Goal: Task Accomplishment & Management: Manage account settings

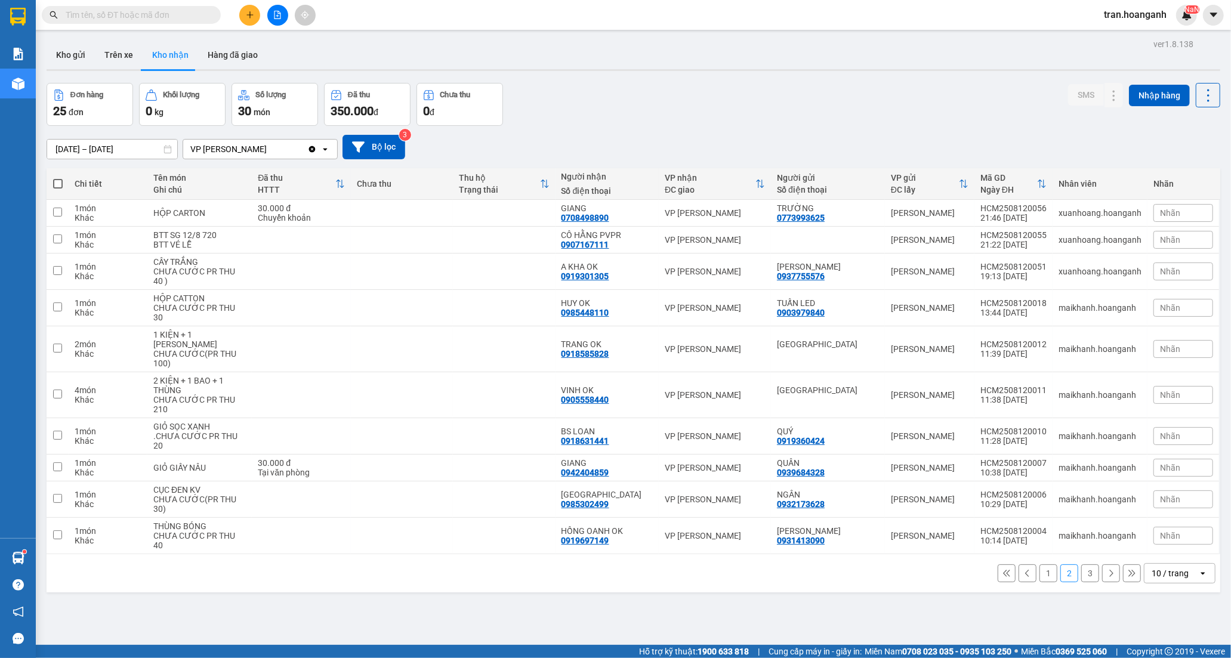
click at [1040, 576] on button "1" at bounding box center [1049, 574] width 18 height 18
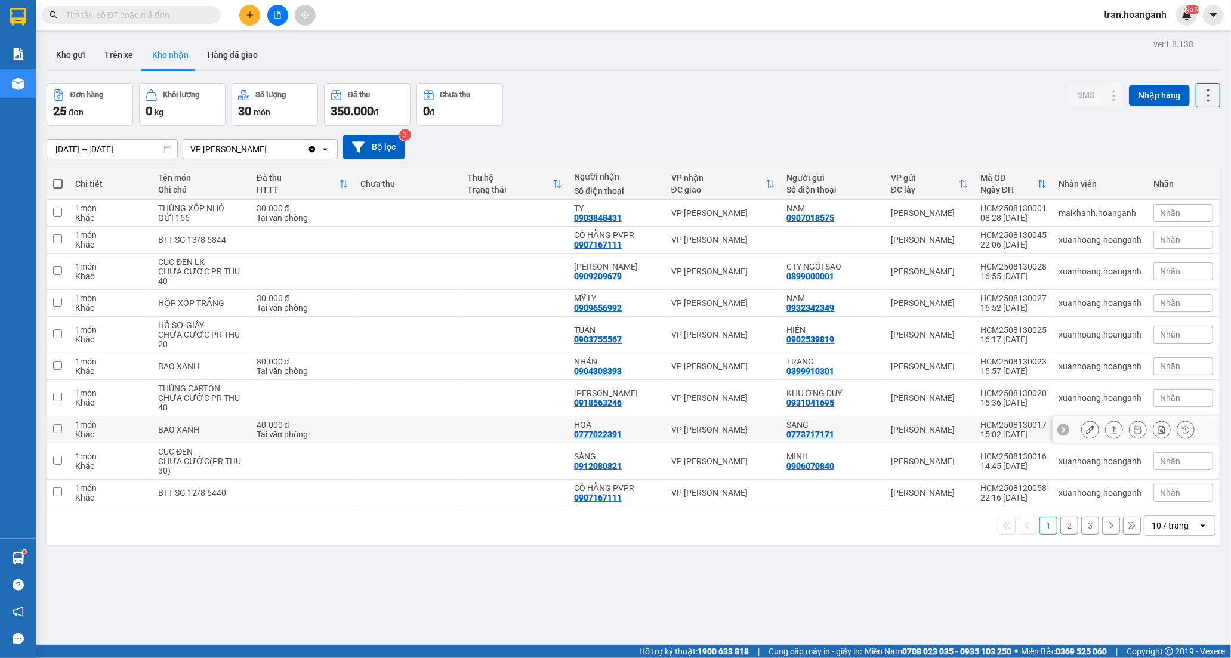
click at [571, 433] on td "HOÀ 0777022391" at bounding box center [616, 430] width 97 height 27
checkbox input "true"
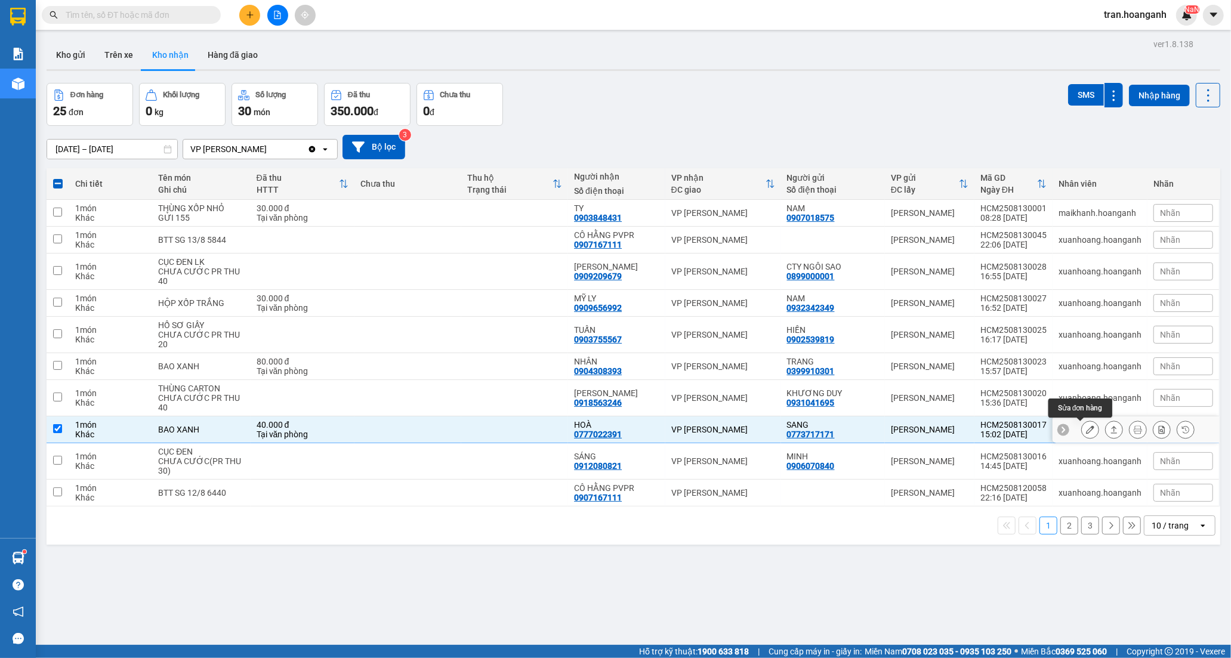
click at [1086, 434] on icon at bounding box center [1090, 429] width 8 height 8
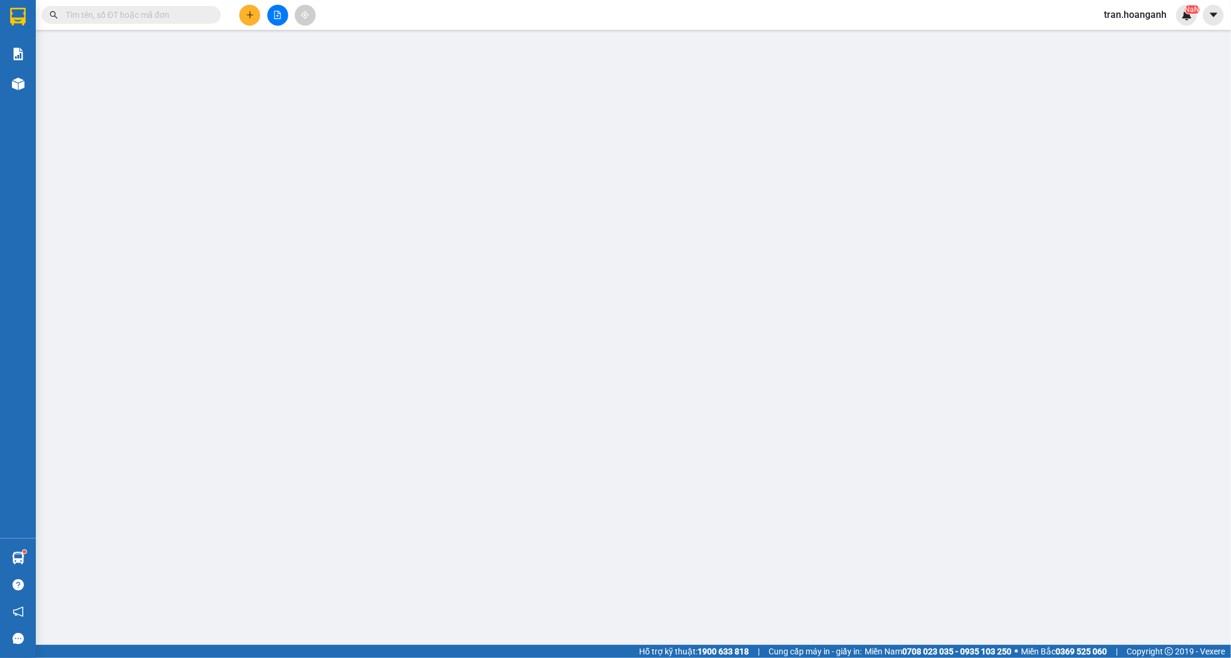
type input "0773717171"
type input "SANG"
type input "0777022391"
type input "HOÀ"
type input "40.000"
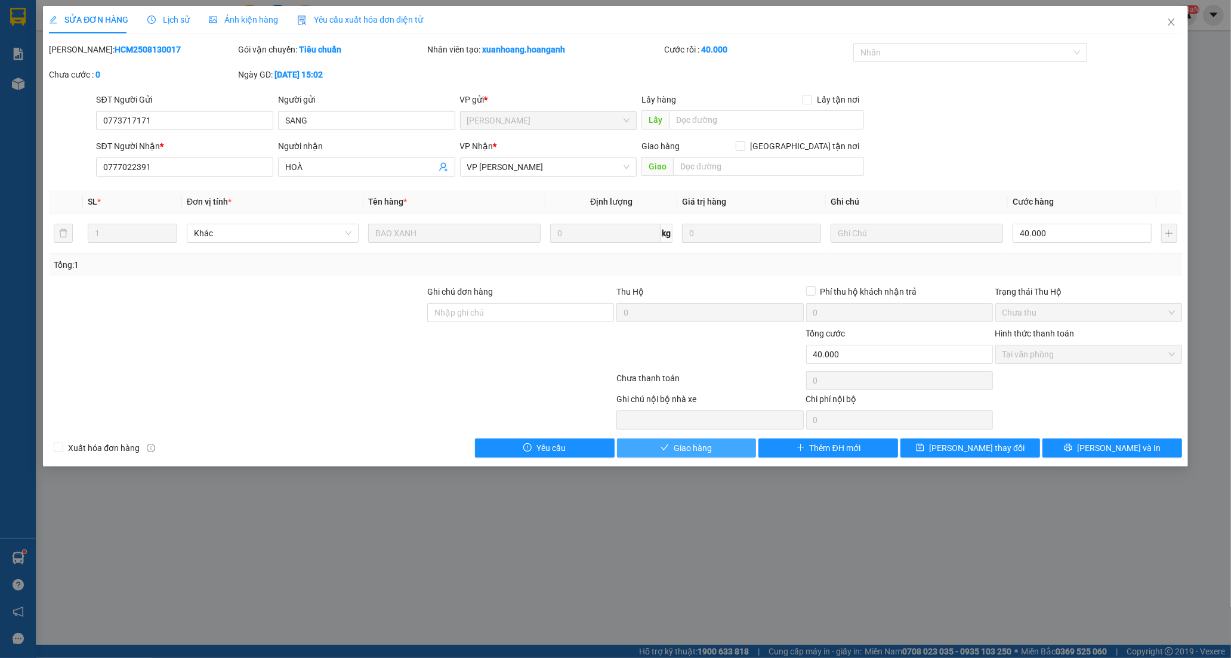
drag, startPoint x: 664, startPoint y: 448, endPoint x: 989, endPoint y: 82, distance: 489.9
click at [664, 445] on icon "check" at bounding box center [665, 447] width 8 height 8
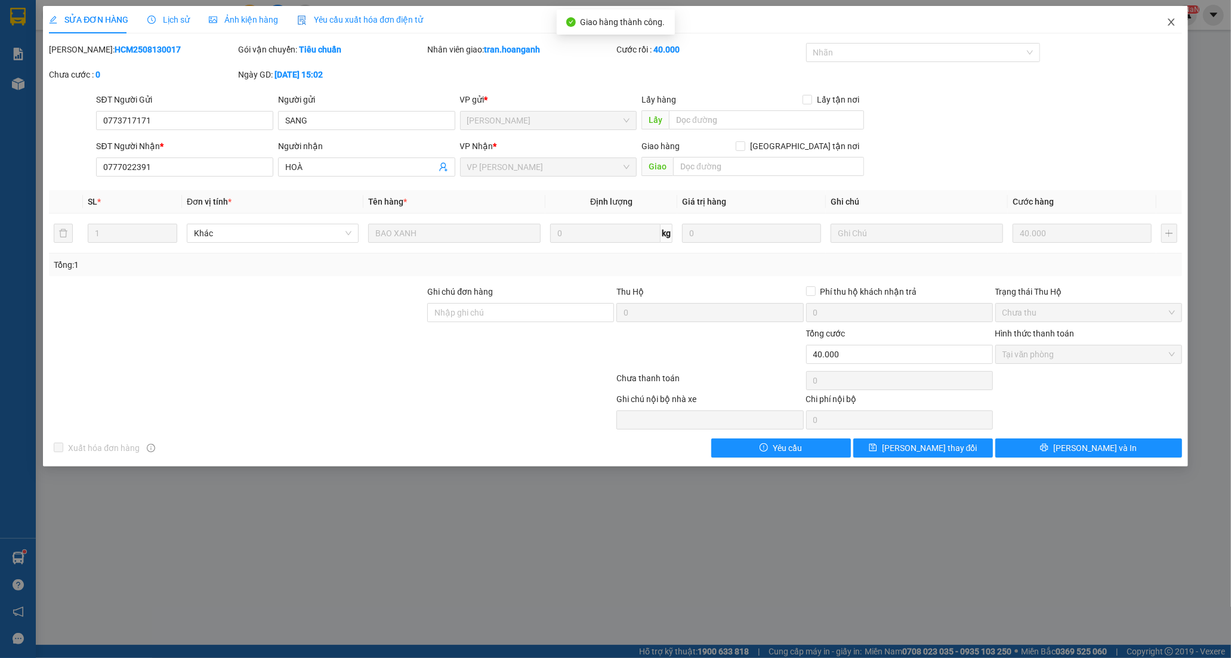
click at [1174, 18] on icon "close" at bounding box center [1172, 22] width 10 height 10
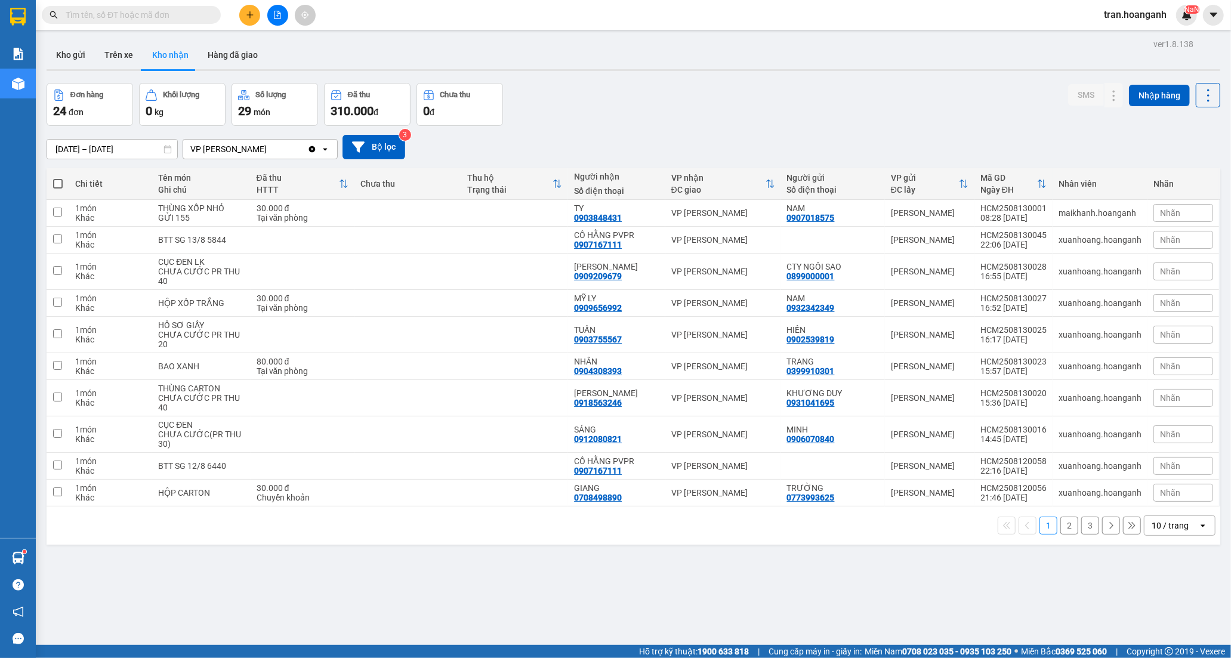
click at [1066, 523] on button "2" at bounding box center [1069, 526] width 18 height 18
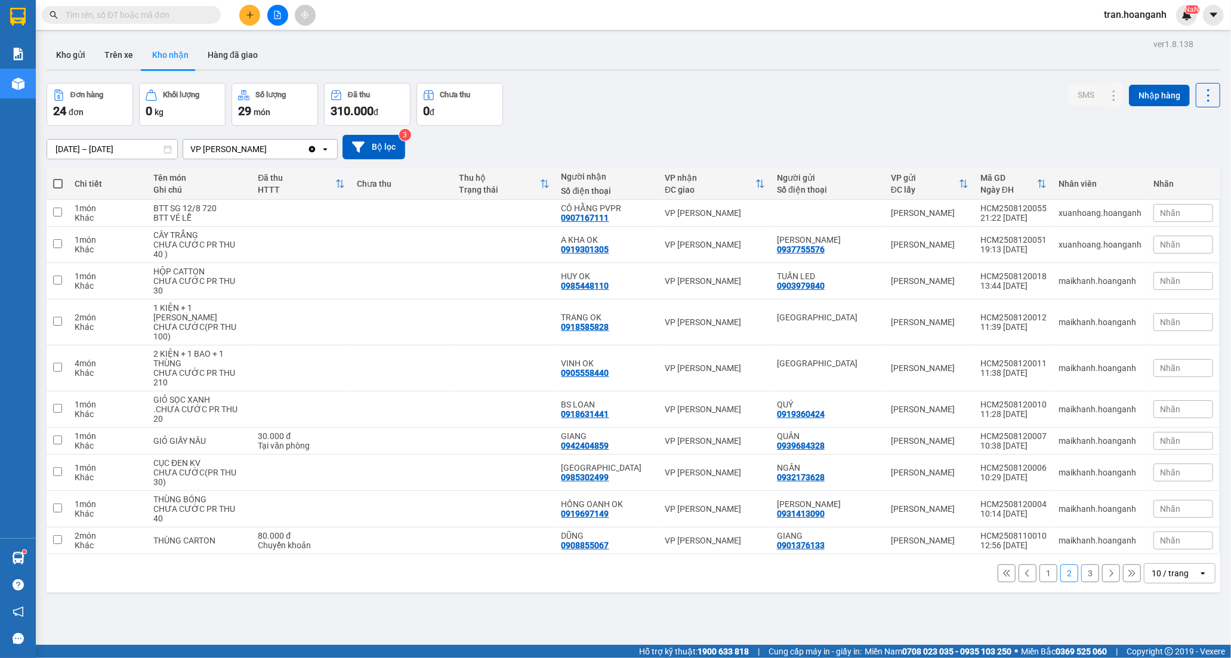
click at [1040, 572] on button "1" at bounding box center [1049, 574] width 18 height 18
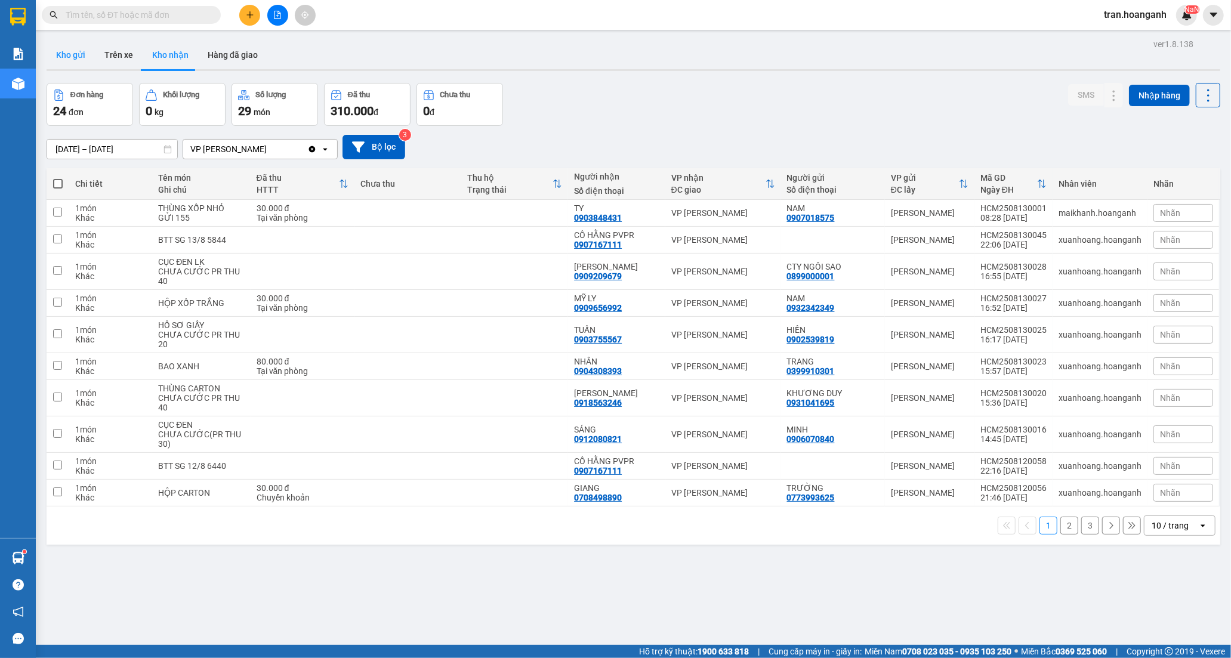
click at [66, 48] on button "Kho gửi" at bounding box center [71, 55] width 48 height 29
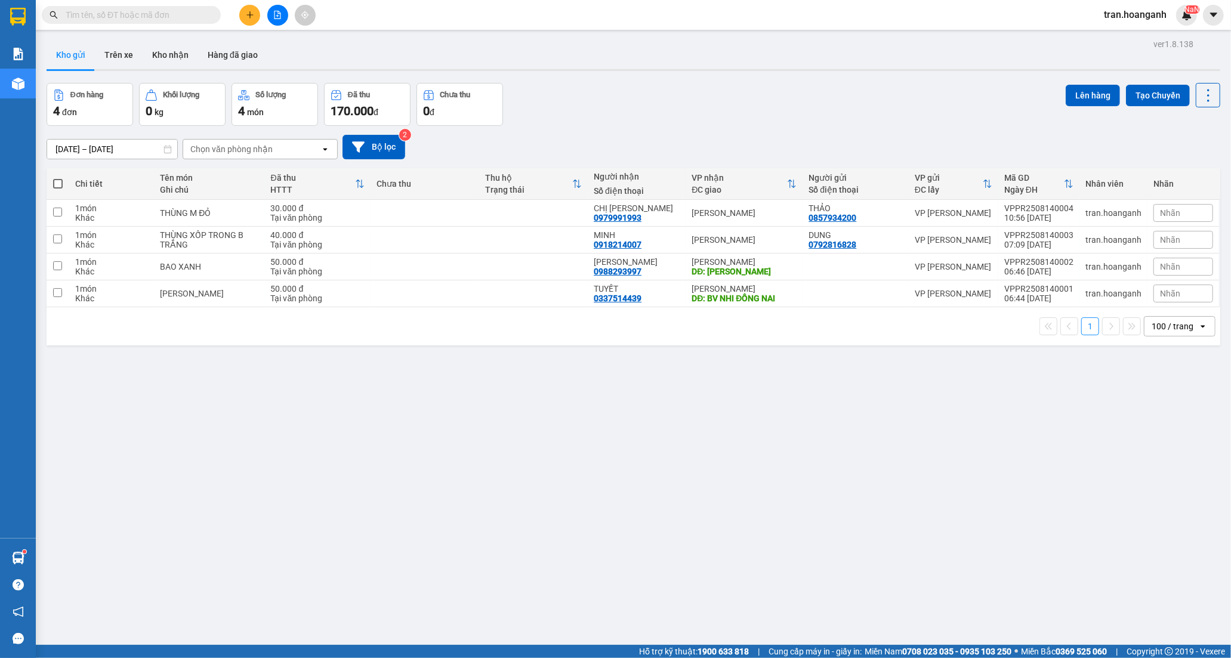
click at [57, 184] on span at bounding box center [58, 184] width 10 height 10
click at [58, 178] on input "checkbox" at bounding box center [58, 178] width 0 height 0
checkbox input "true"
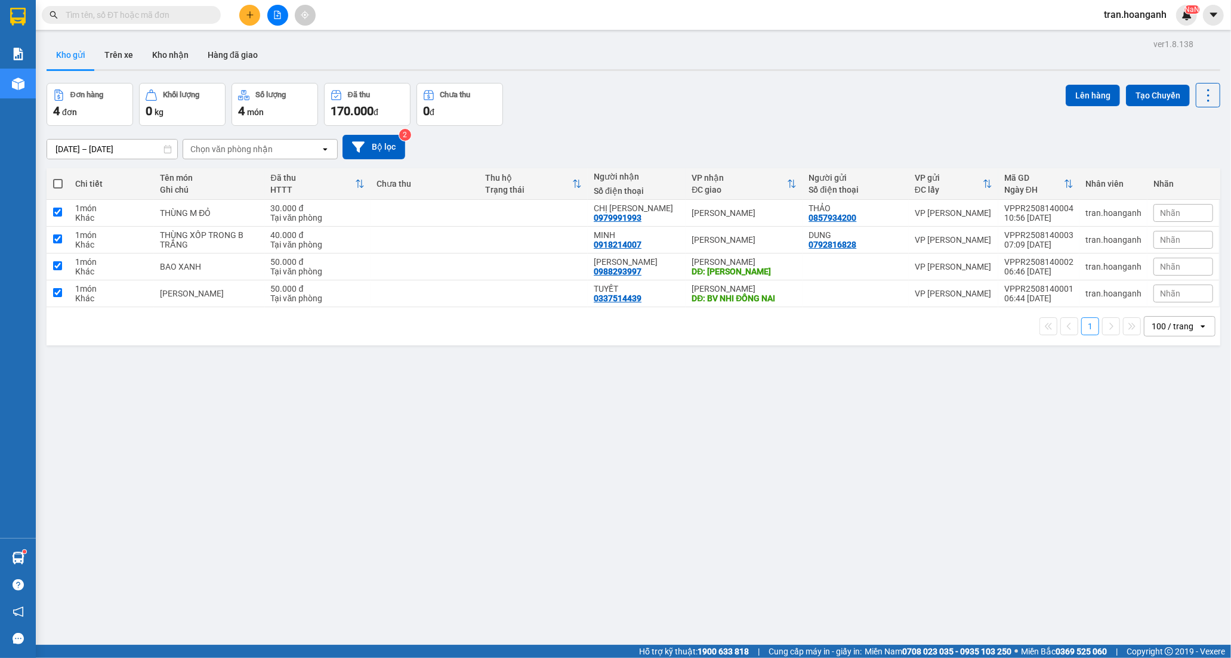
checkbox input "true"
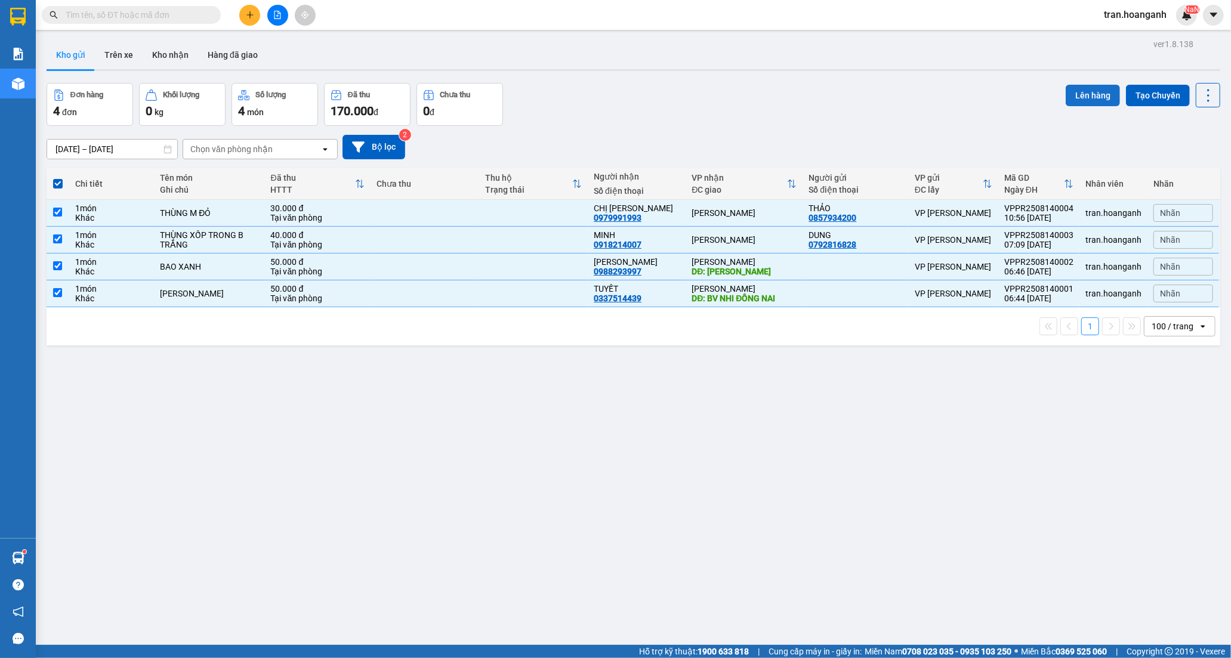
click at [1076, 95] on button "Lên hàng" at bounding box center [1093, 95] width 54 height 21
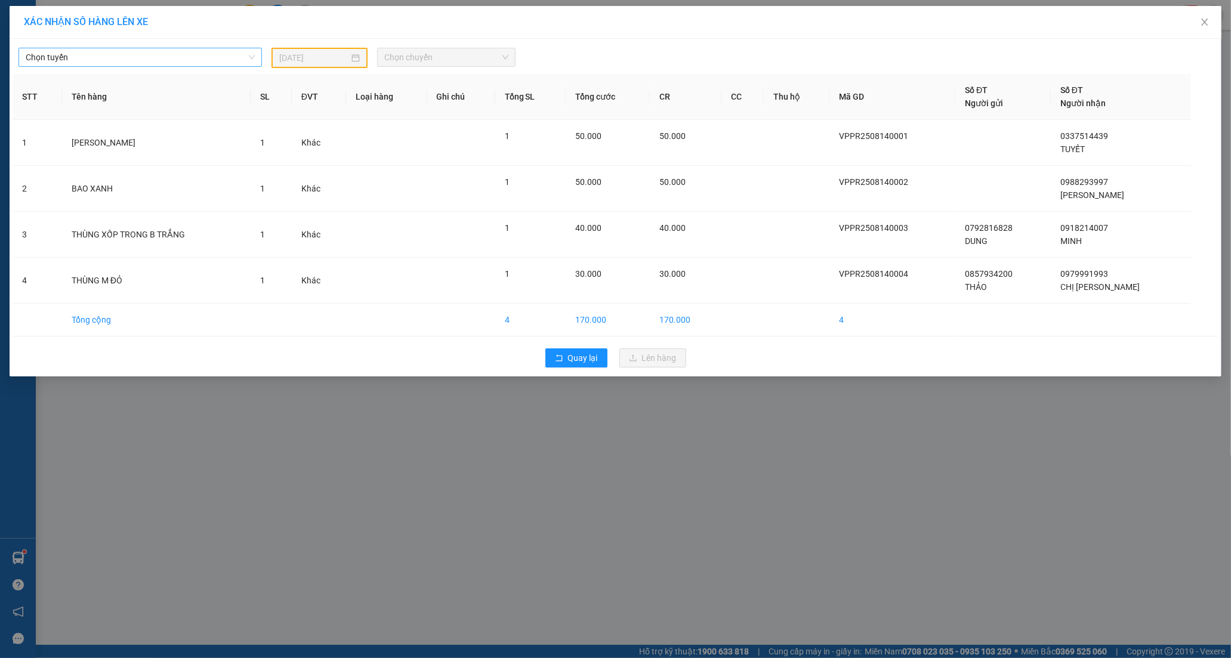
drag, startPoint x: 66, startPoint y: 50, endPoint x: 66, endPoint y: 57, distance: 7.2
click at [66, 51] on span "Chọn tuyến" at bounding box center [140, 57] width 229 height 18
click at [85, 120] on div "[PERSON_NAME]" at bounding box center [141, 119] width 230 height 13
click at [329, 53] on input "[DATE]" at bounding box center [314, 57] width 70 height 13
click at [374, 162] on div "14" at bounding box center [376, 162] width 14 height 14
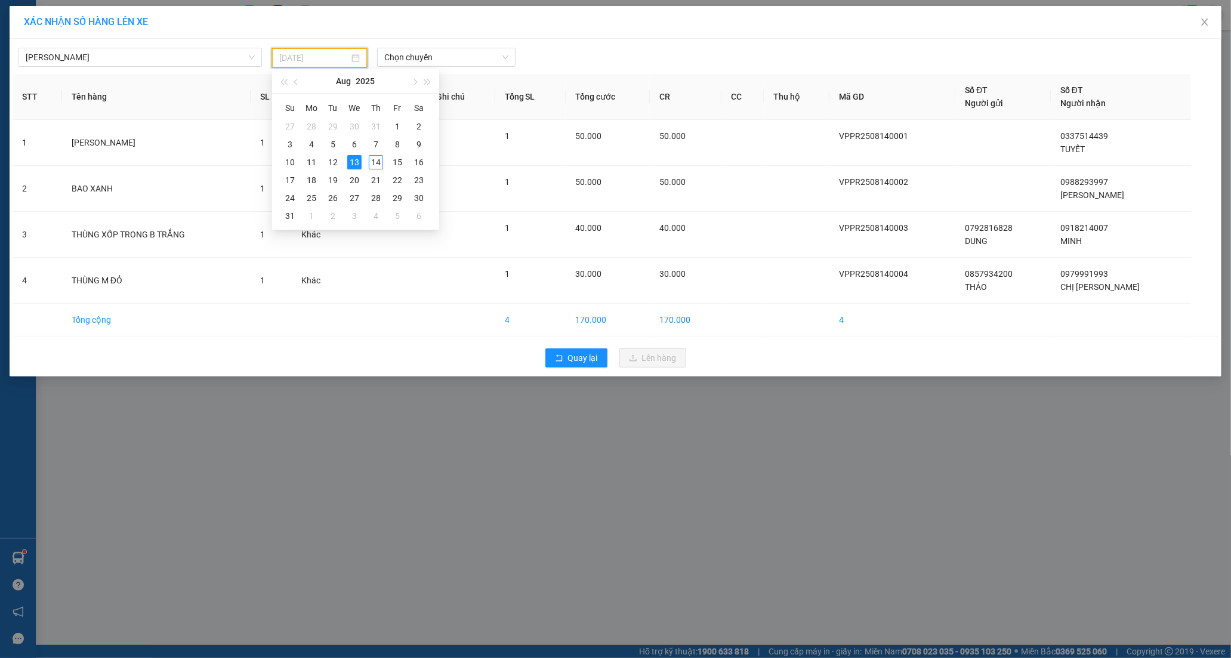
type input "[DATE]"
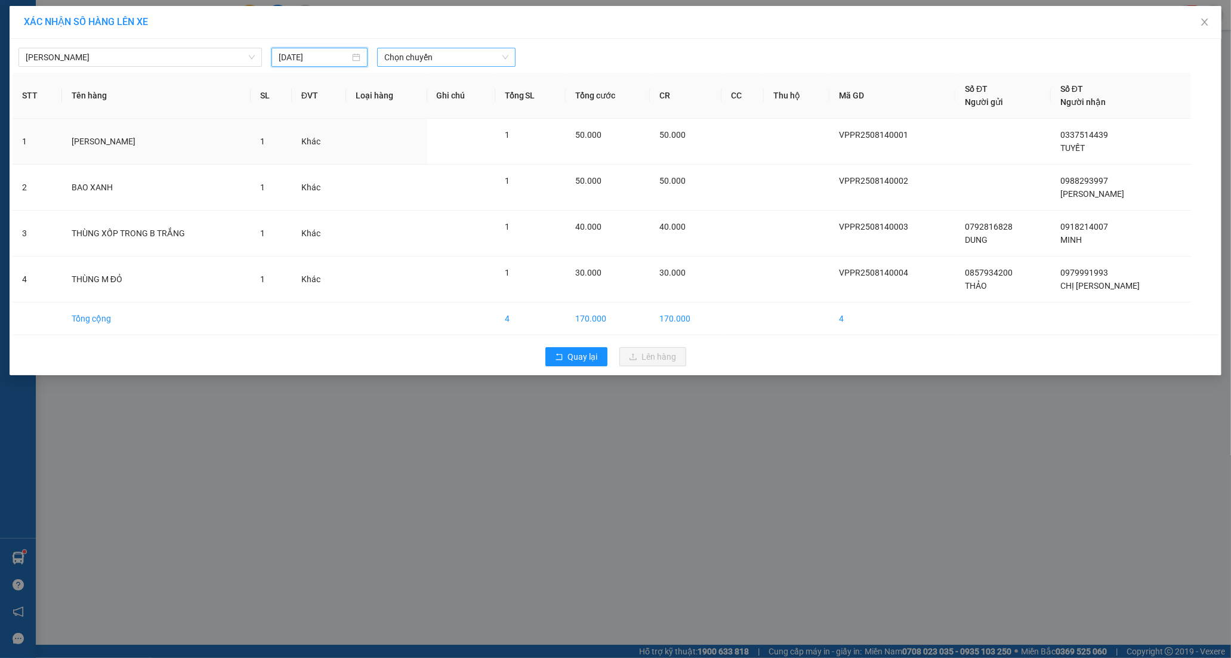
click at [409, 57] on span "Chọn chuyến" at bounding box center [446, 57] width 124 height 18
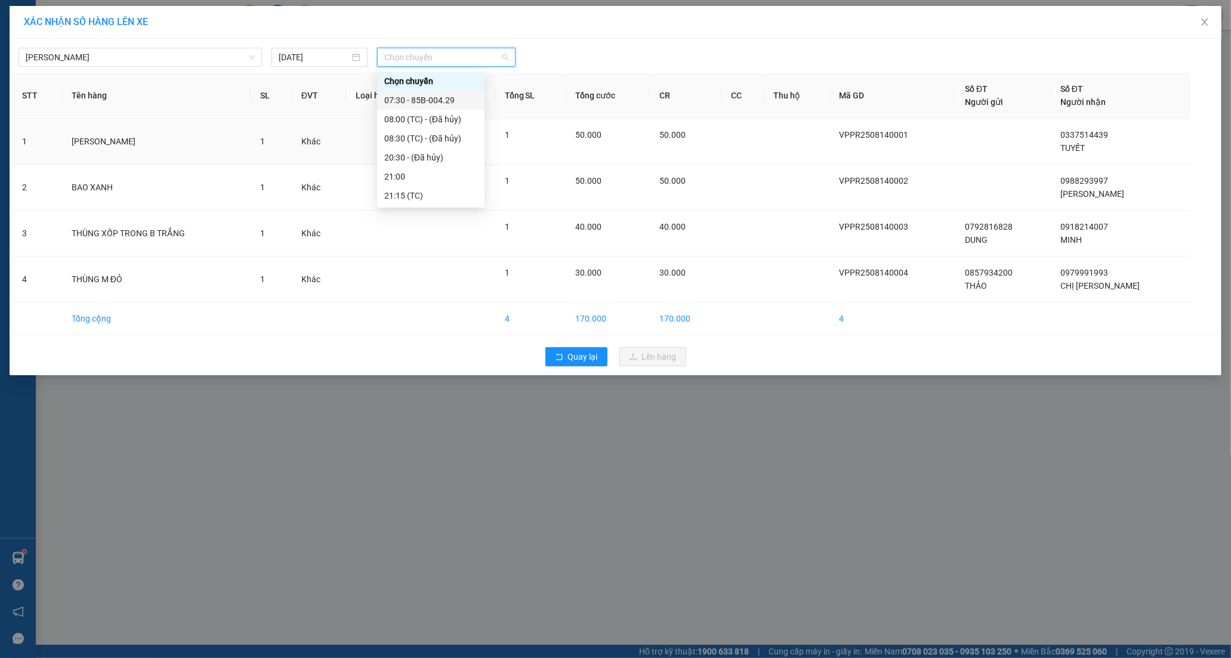
click at [439, 97] on div "07:30 - 85B-004.29" at bounding box center [430, 100] width 93 height 13
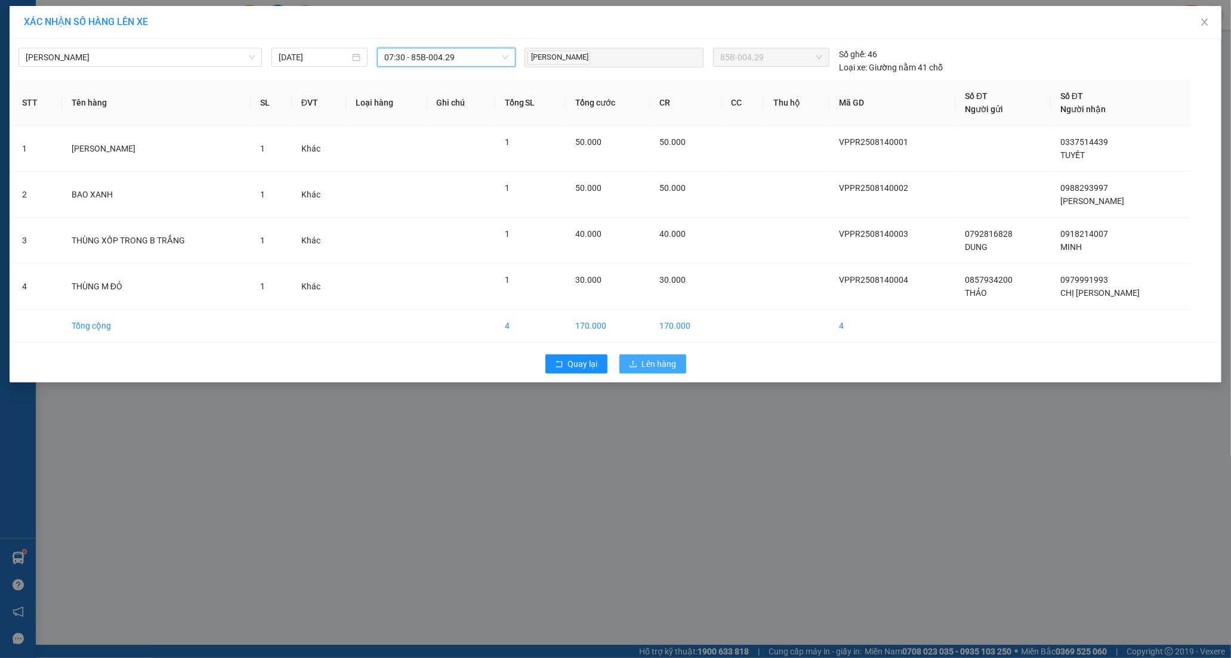
click at [647, 371] on span "Lên hàng" at bounding box center [659, 363] width 35 height 13
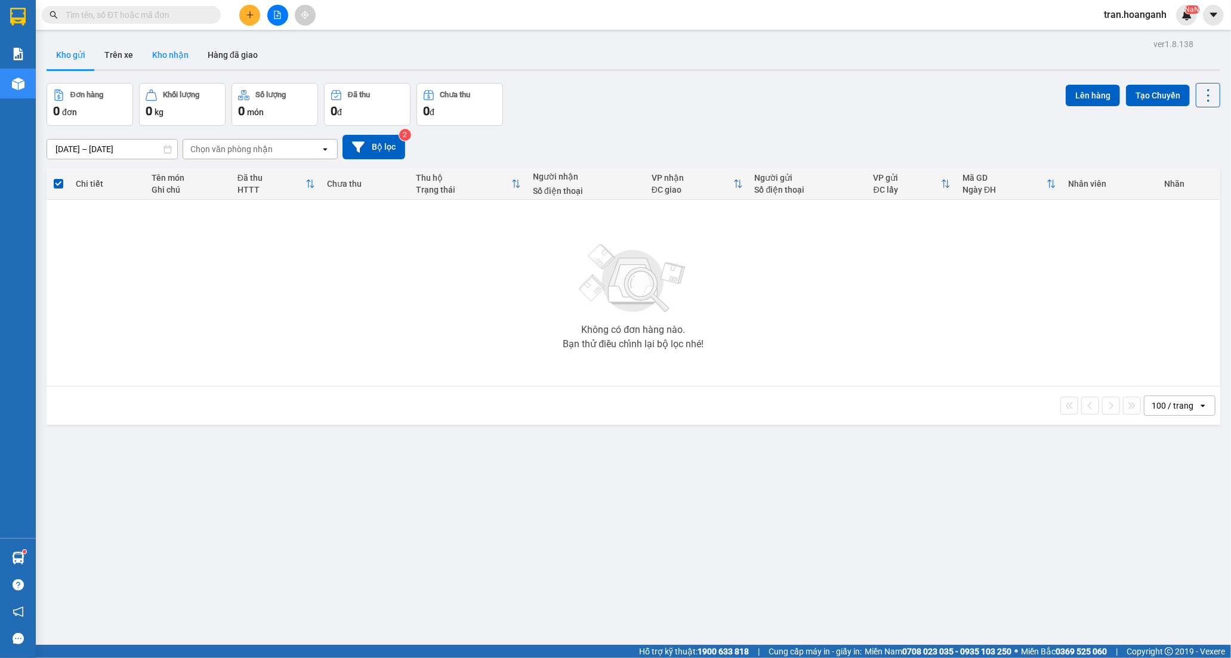
click at [154, 54] on button "Kho nhận" at bounding box center [170, 55] width 55 height 29
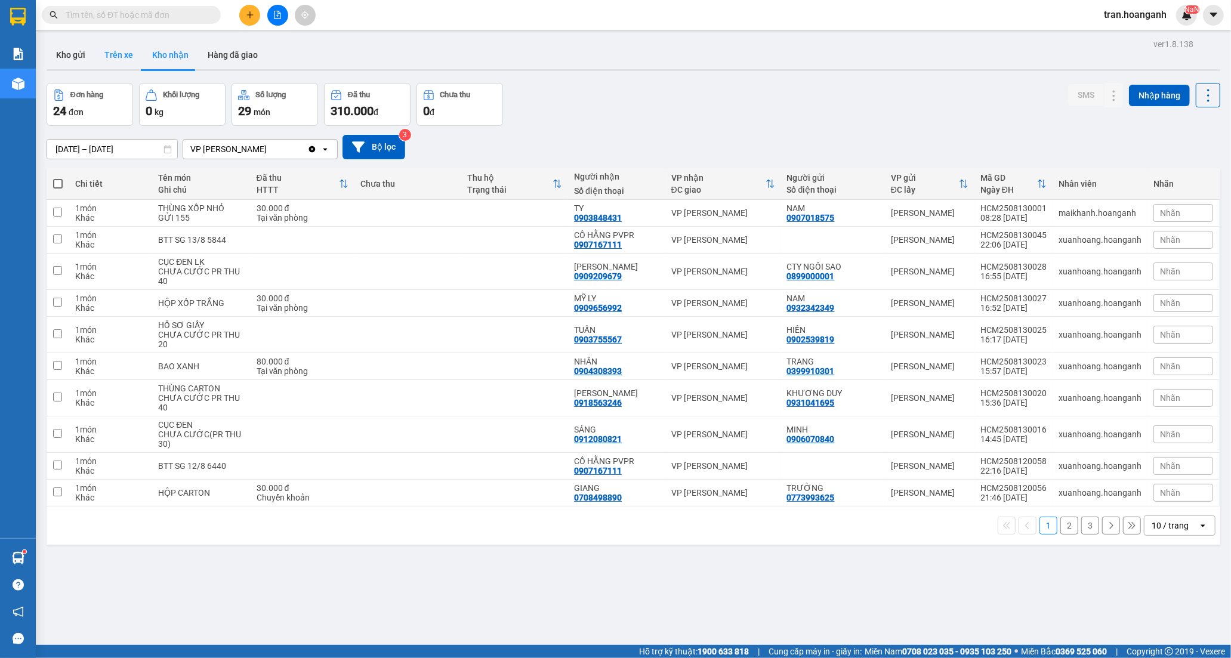
click at [116, 56] on button "Trên xe" at bounding box center [119, 55] width 48 height 29
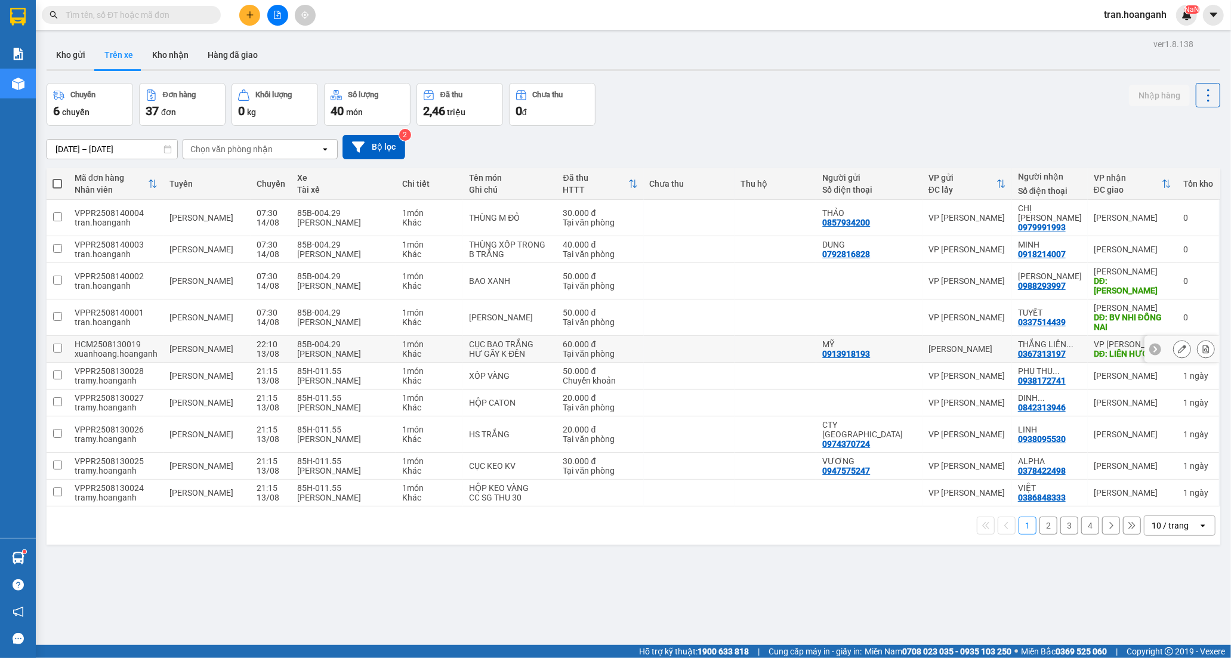
click at [693, 336] on td at bounding box center [689, 349] width 91 height 27
checkbox input "true"
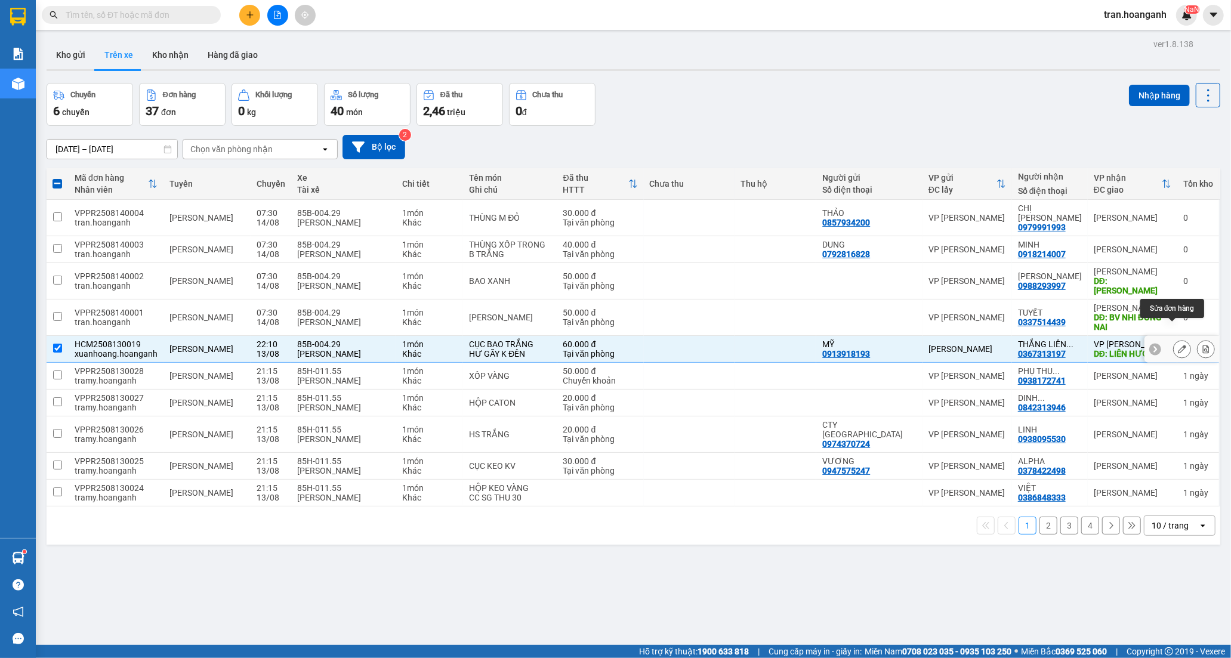
click at [1178, 345] on icon at bounding box center [1182, 349] width 8 height 8
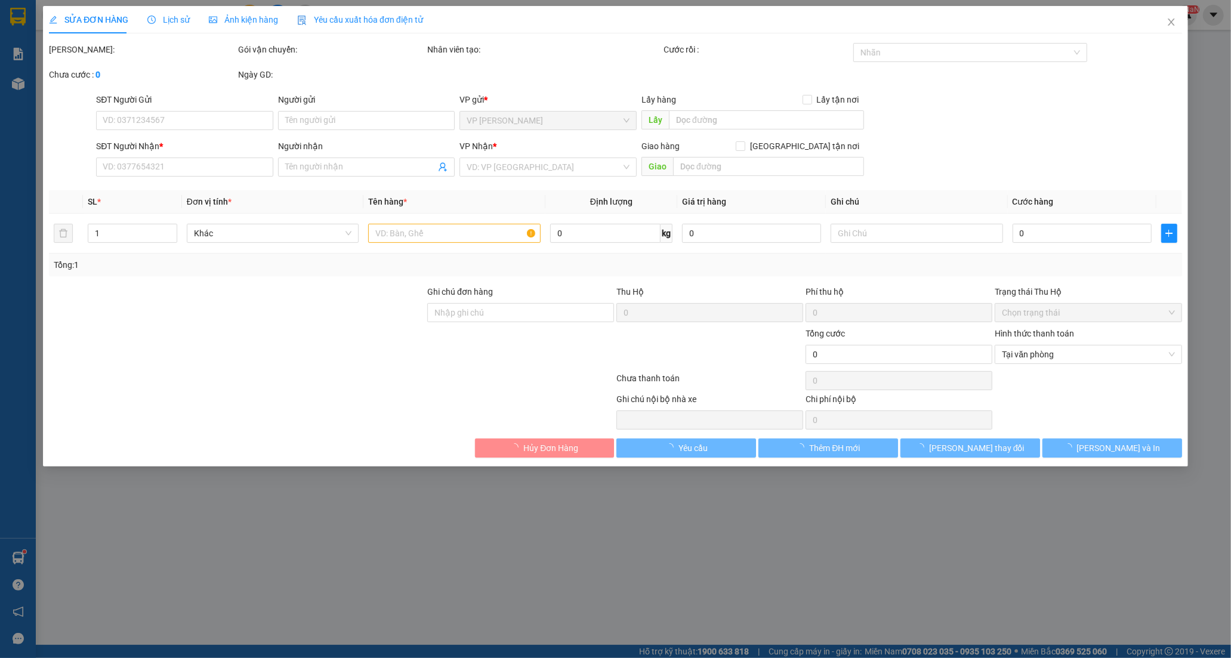
type input "0913918193"
type input "MỸ"
type input "0367313197"
type input "THẮNG LIÊN HƯƠNG"
type input "LIÊN HƯƠNG"
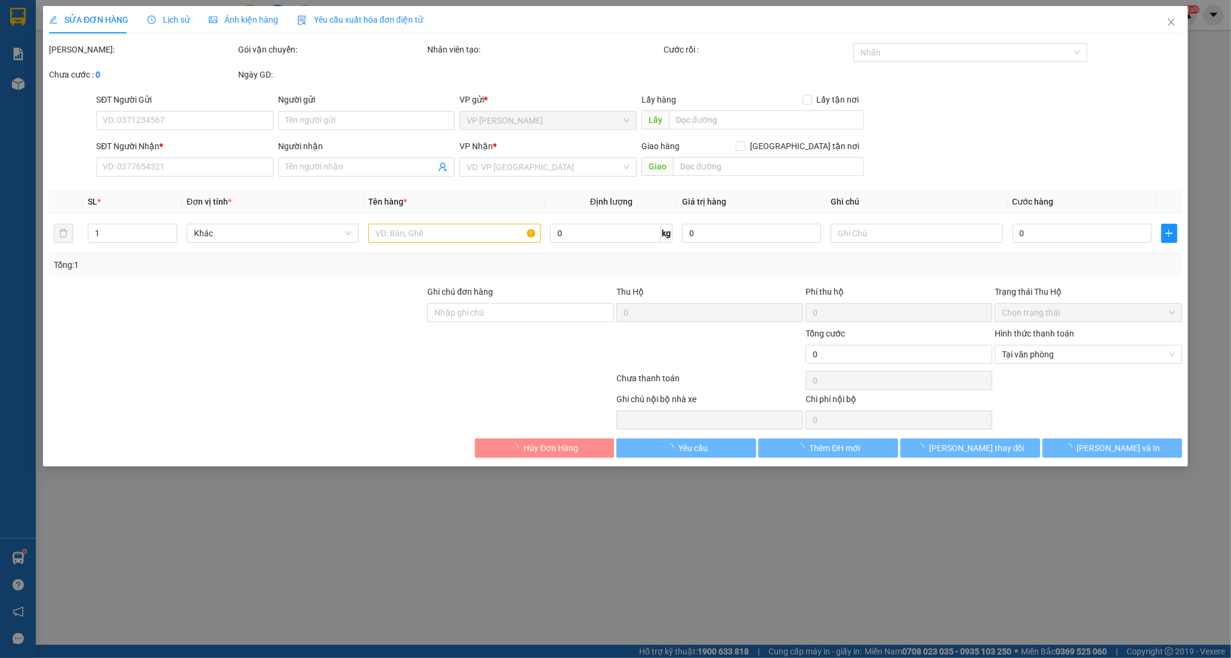
type input "60.000"
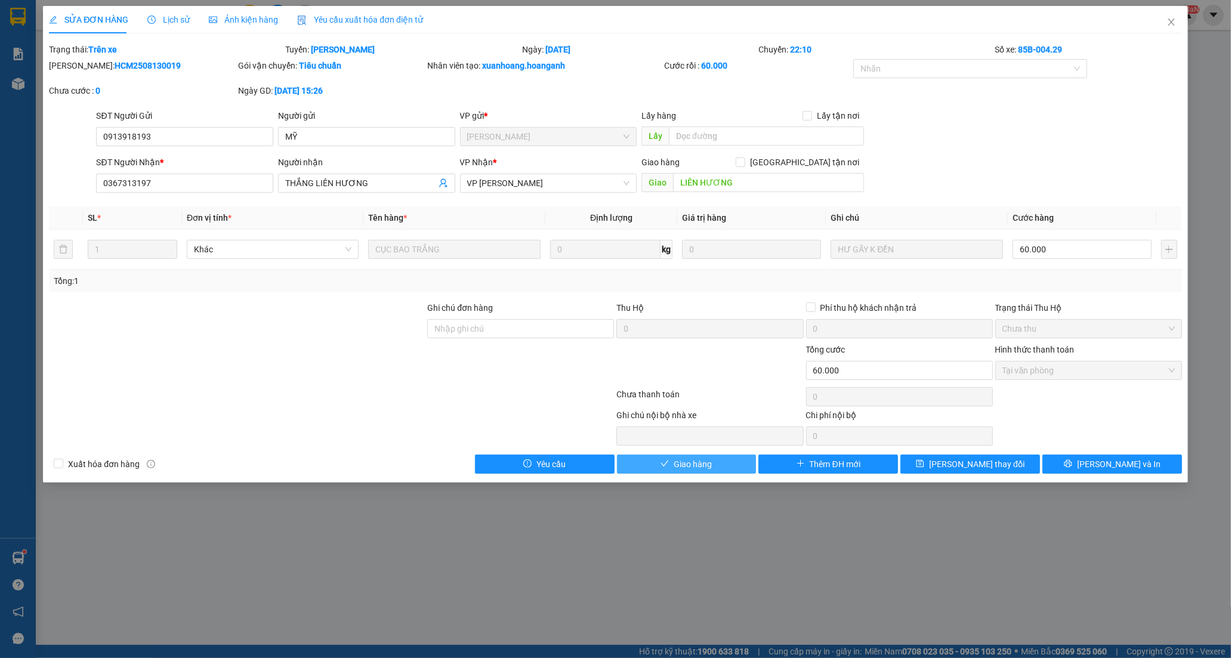
click at [716, 458] on button "Giao hàng" at bounding box center [687, 464] width 140 height 19
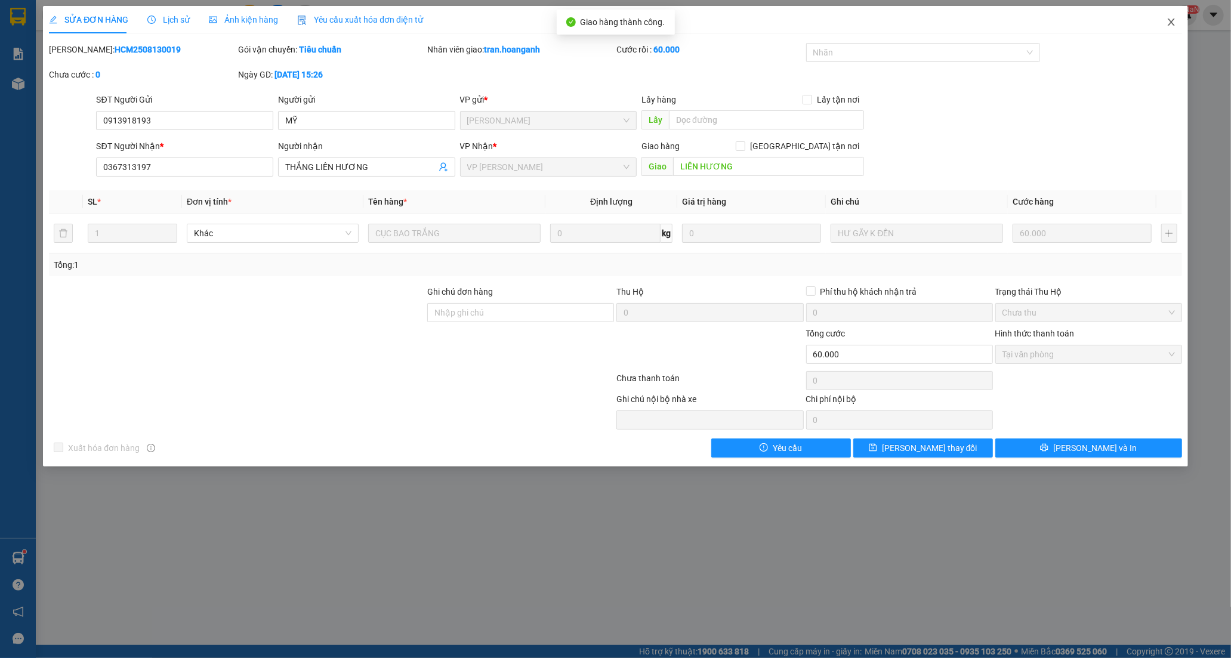
click at [1176, 23] on span "Close" at bounding box center [1171, 22] width 33 height 33
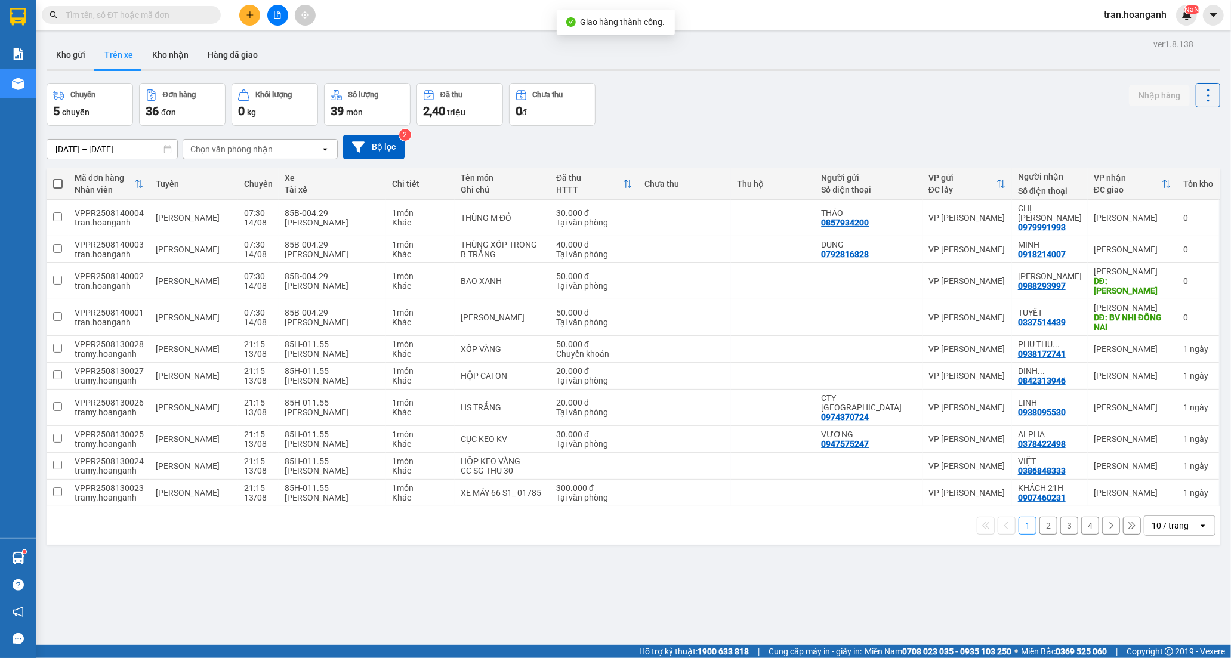
click at [1040, 517] on button "2" at bounding box center [1049, 526] width 18 height 18
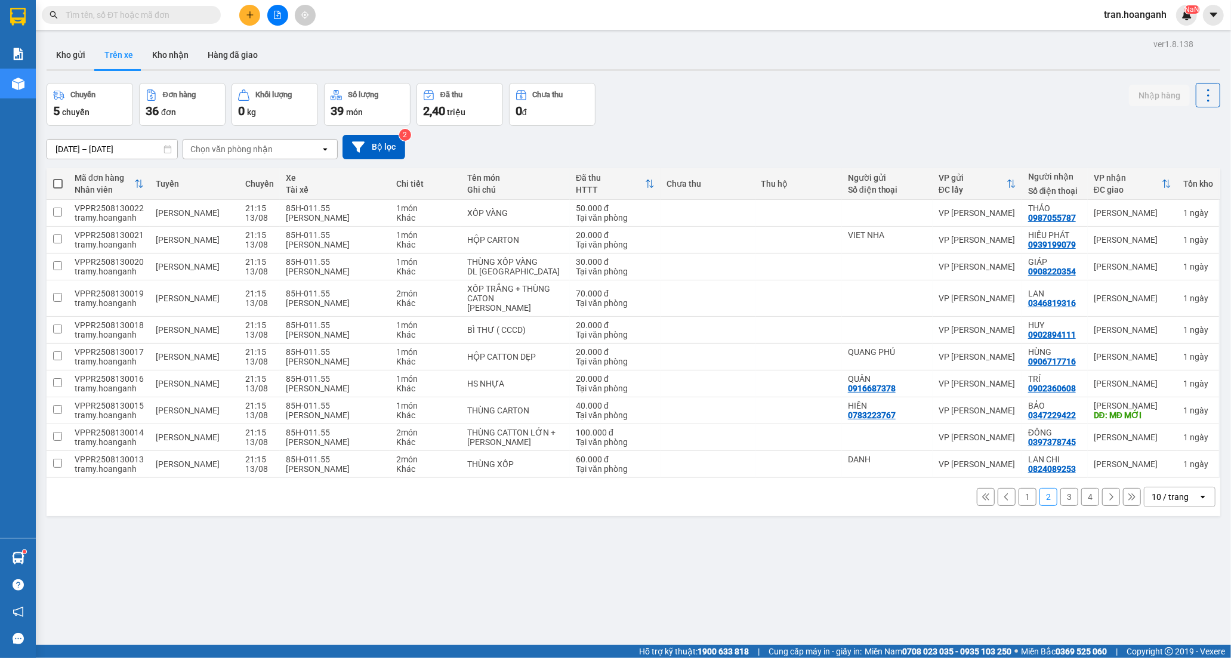
click at [1060, 506] on button "3" at bounding box center [1069, 497] width 18 height 18
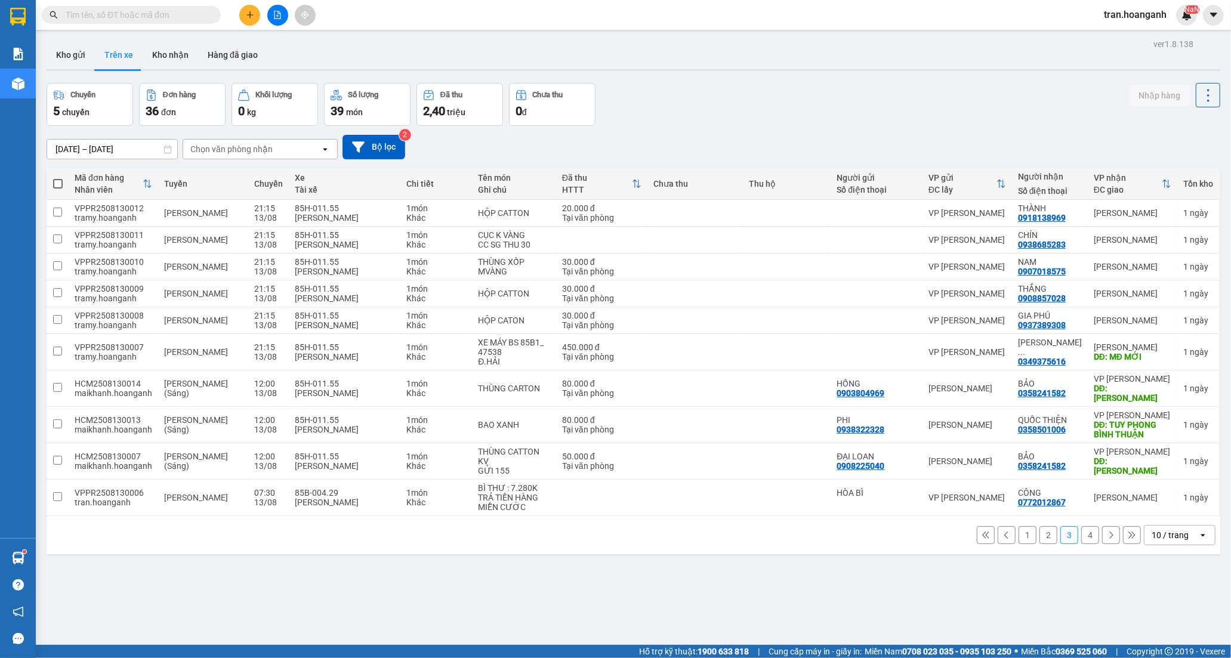
click at [1084, 538] on button "4" at bounding box center [1090, 535] width 18 height 18
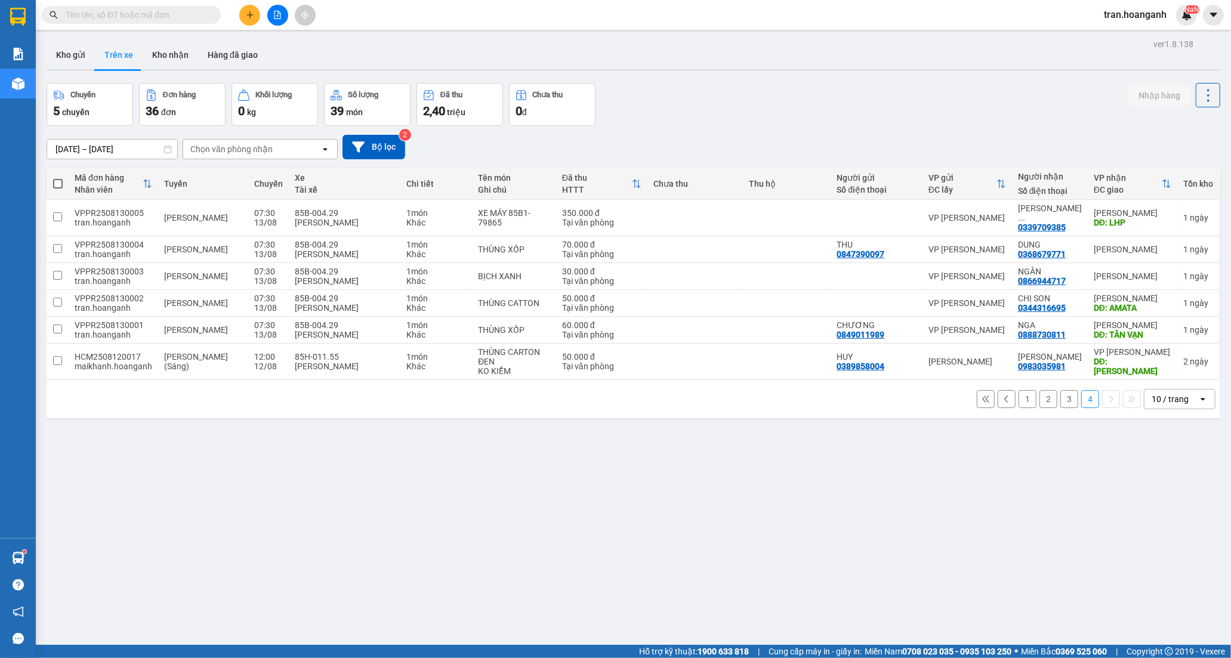
click at [1021, 390] on button "1" at bounding box center [1028, 399] width 18 height 18
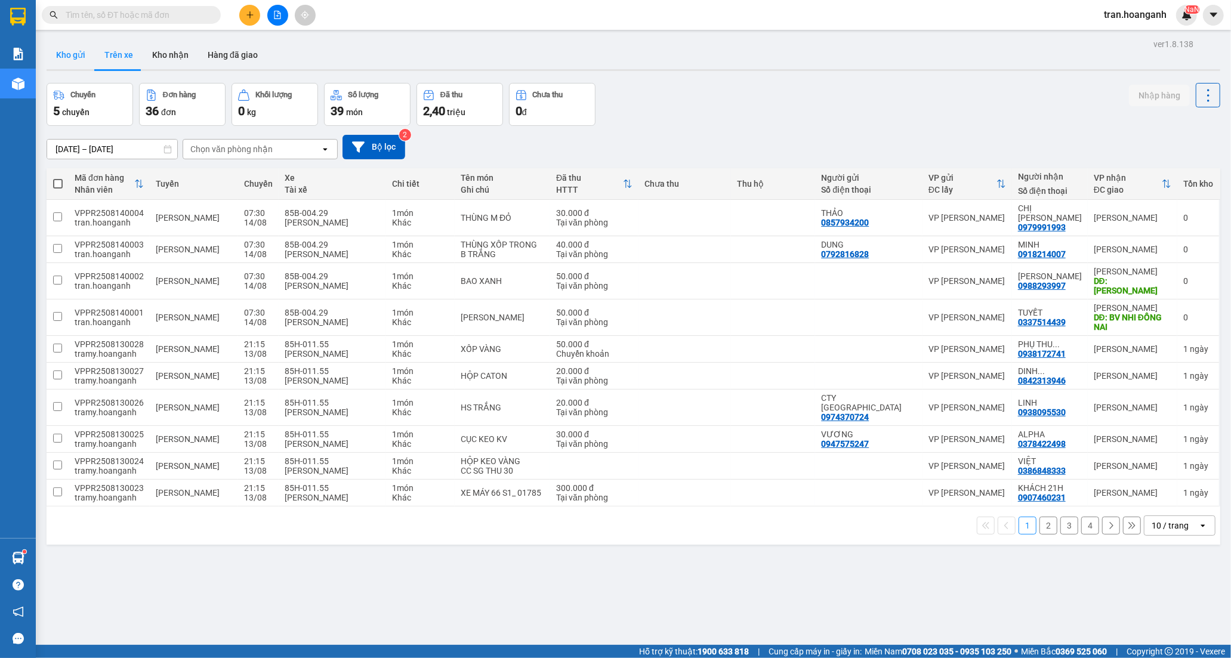
drag, startPoint x: 76, startPoint y: 57, endPoint x: 76, endPoint y: 45, distance: 12.5
click at [76, 56] on button "Kho gửi" at bounding box center [71, 55] width 48 height 29
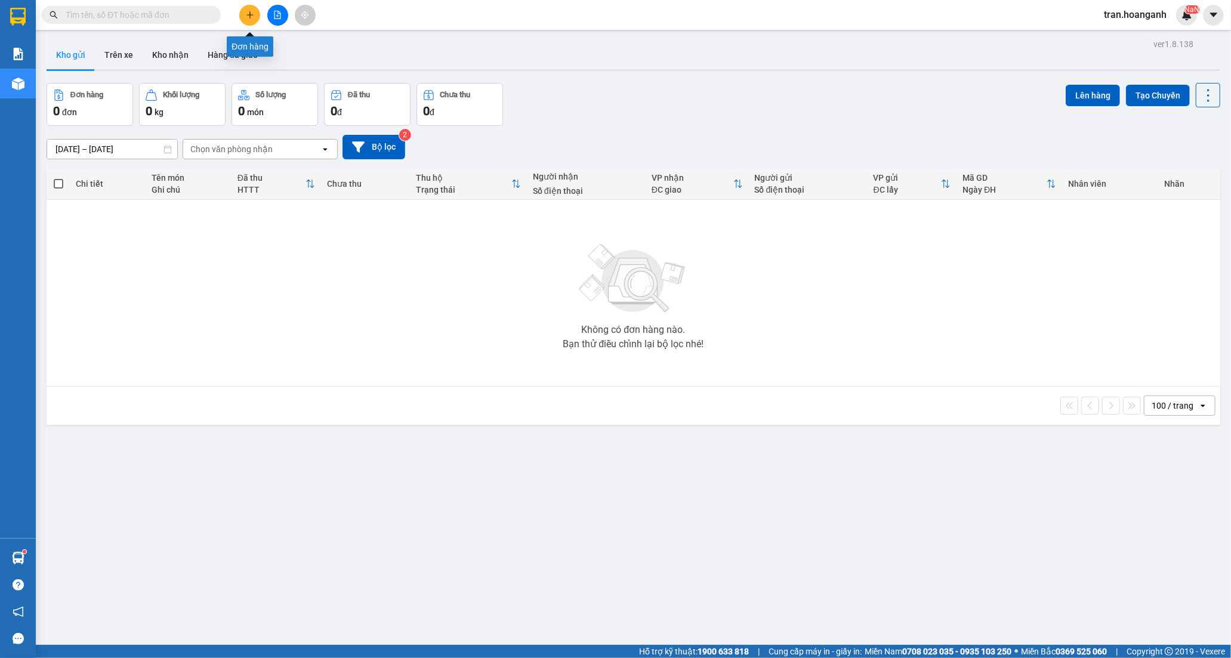
click at [257, 20] on button at bounding box center [249, 15] width 21 height 21
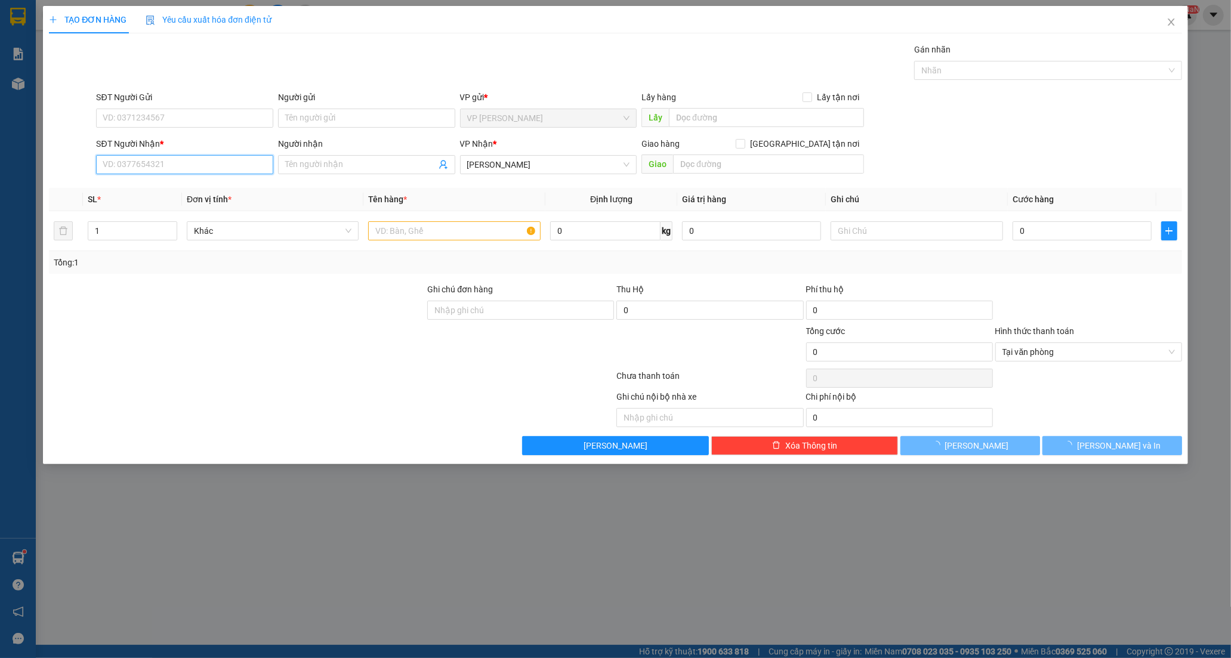
click at [173, 162] on input "SĐT Người Nhận *" at bounding box center [184, 164] width 177 height 19
type input "0909260020"
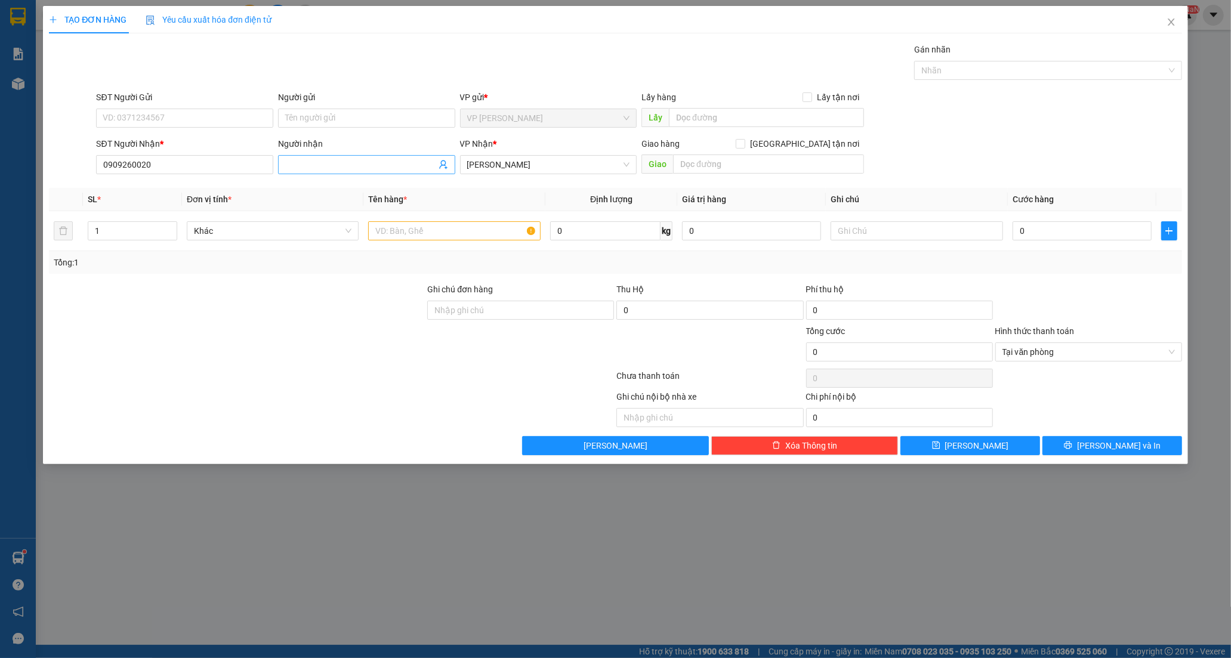
click at [336, 164] on input "Người nhận" at bounding box center [360, 164] width 151 height 13
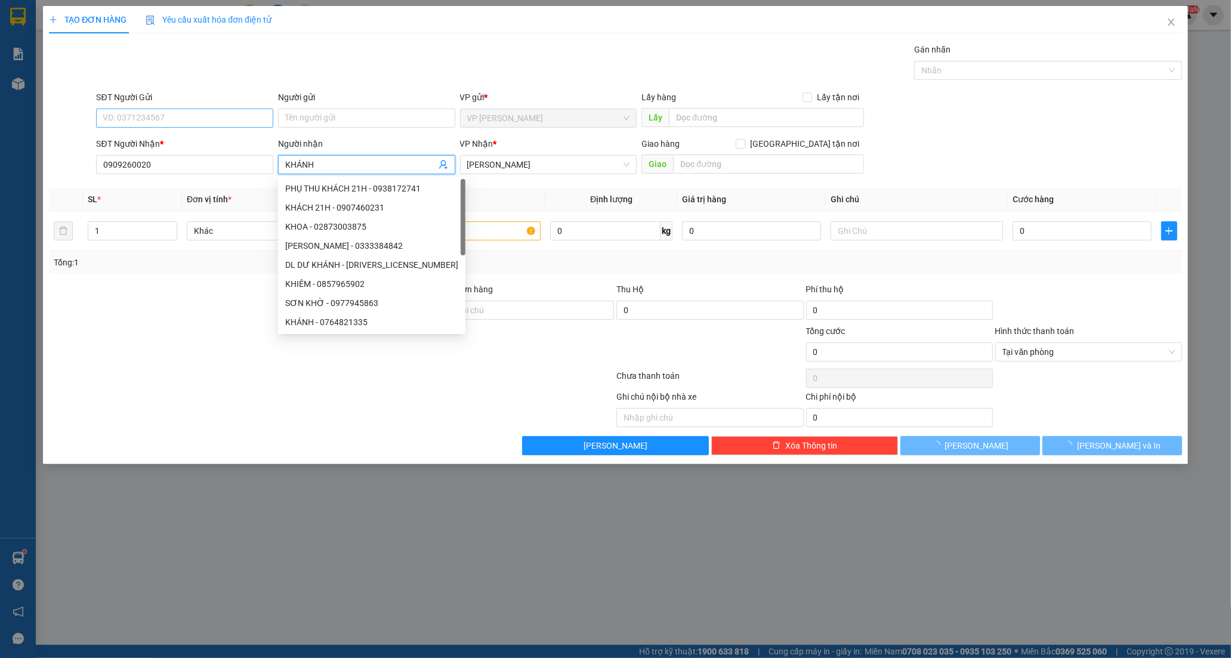
type input "KHÁNH"
click at [217, 114] on input "SĐT Người Gửi" at bounding box center [184, 118] width 177 height 19
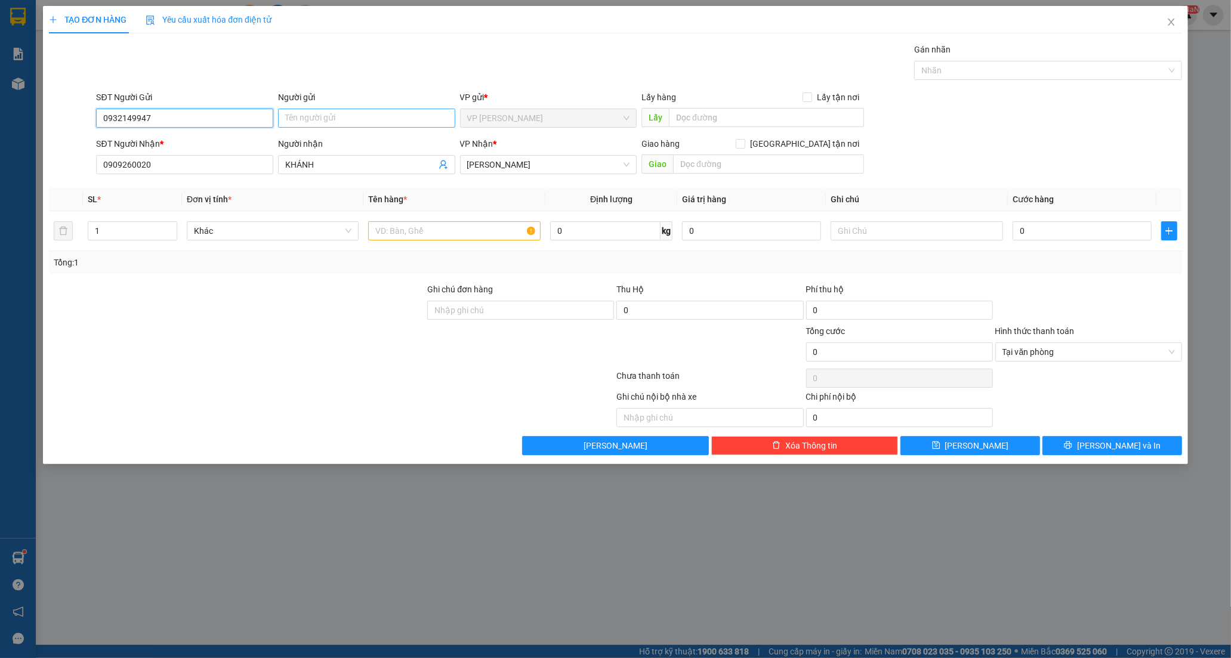
type input "0932149947"
click at [358, 118] on input "Người gửi" at bounding box center [366, 118] width 177 height 19
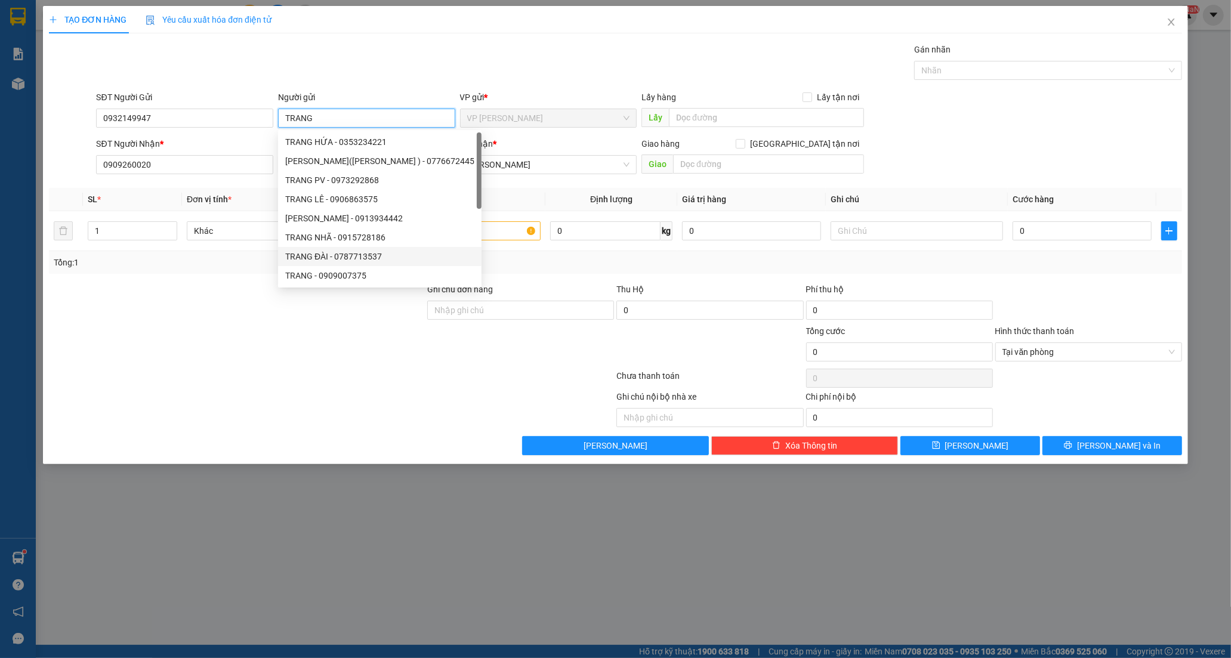
type input "TRANG"
click at [295, 325] on div at bounding box center [237, 346] width 378 height 42
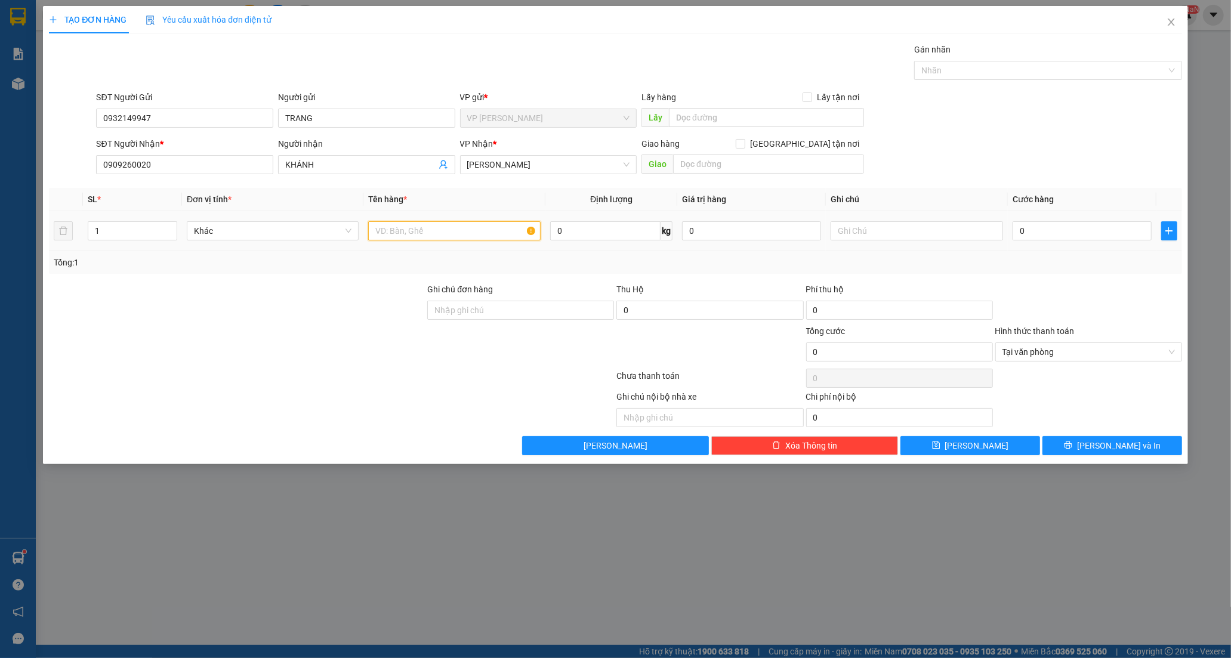
click at [474, 232] on input "text" at bounding box center [454, 230] width 172 height 19
type input "BT SỌC"
click at [1036, 229] on input "0" at bounding box center [1082, 230] width 139 height 19
type input "2"
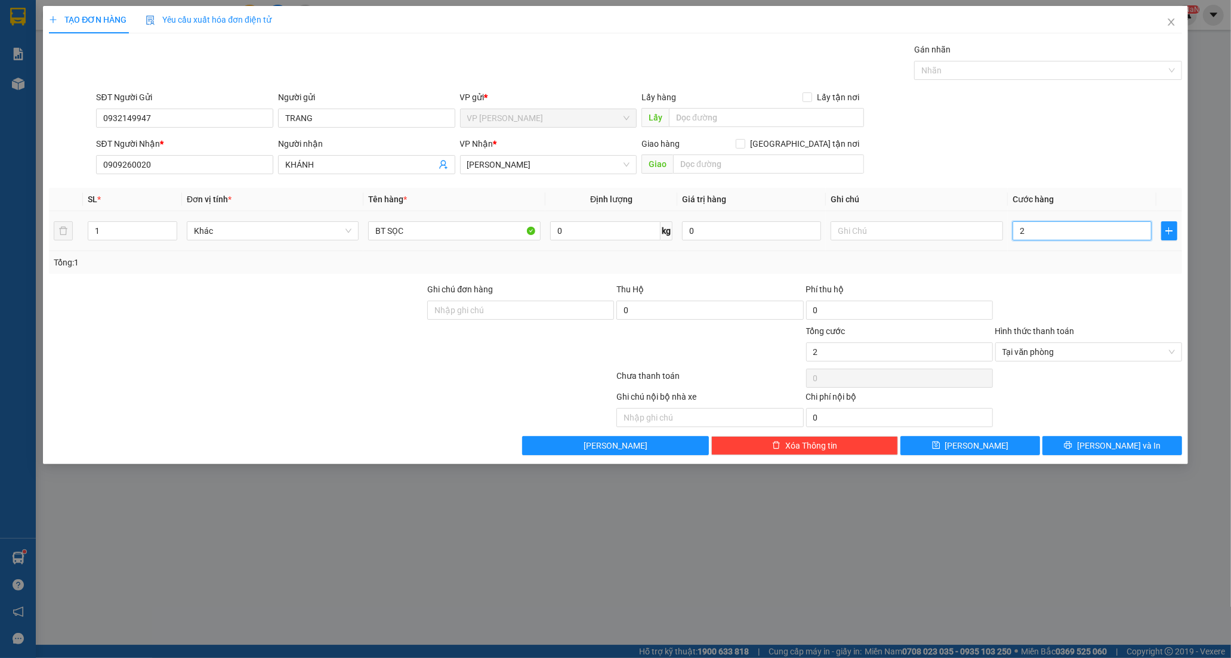
type input "20"
type input "20.000"
click at [1087, 448] on button "[PERSON_NAME] và In" at bounding box center [1112, 445] width 140 height 19
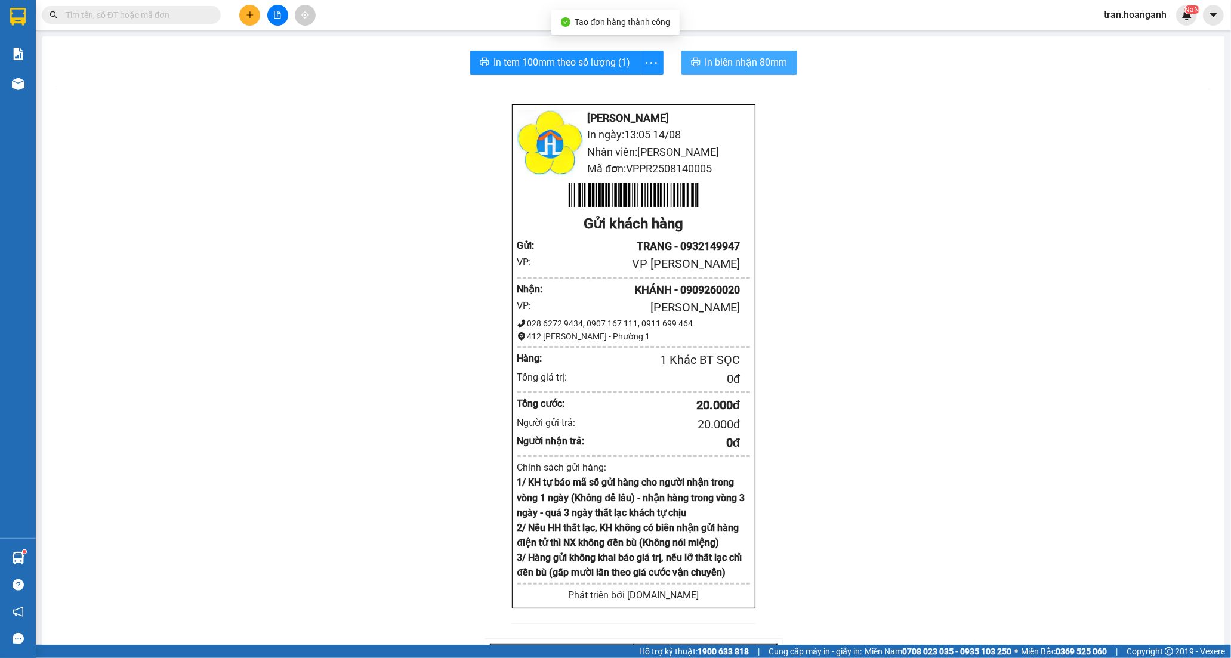
click at [718, 54] on button "In biên nhận 80mm" at bounding box center [739, 63] width 116 height 24
click at [547, 66] on span "In tem 100mm theo số lượng (1)" at bounding box center [562, 62] width 137 height 15
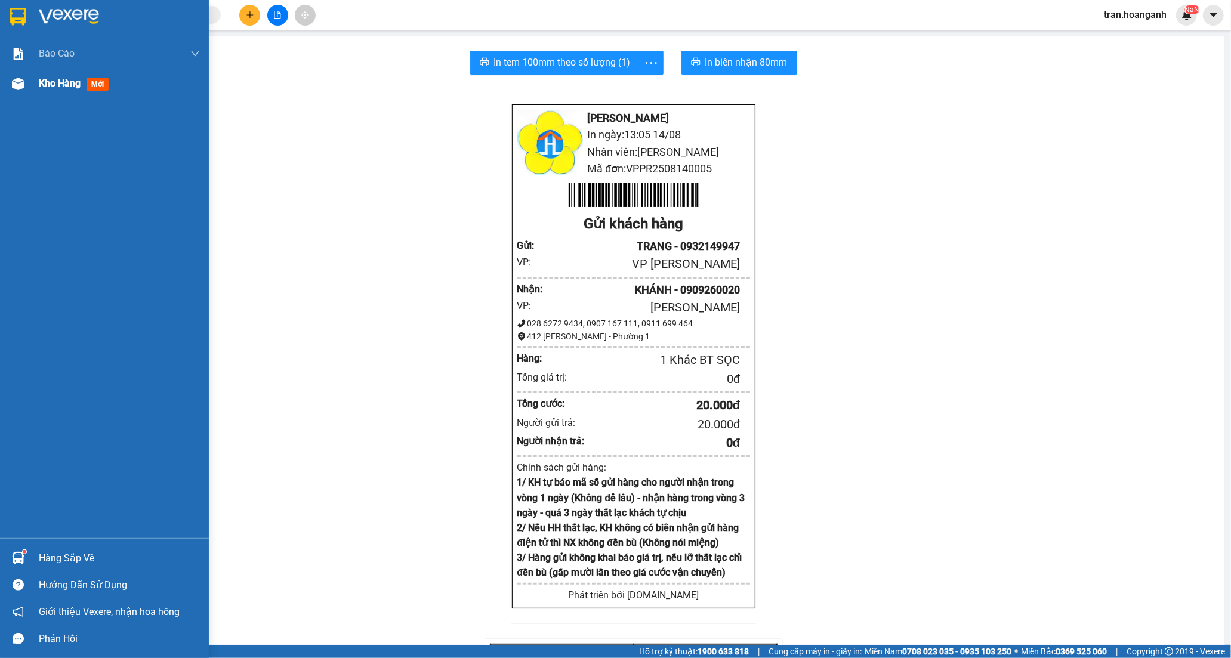
click at [57, 82] on span "Kho hàng" at bounding box center [60, 83] width 42 height 11
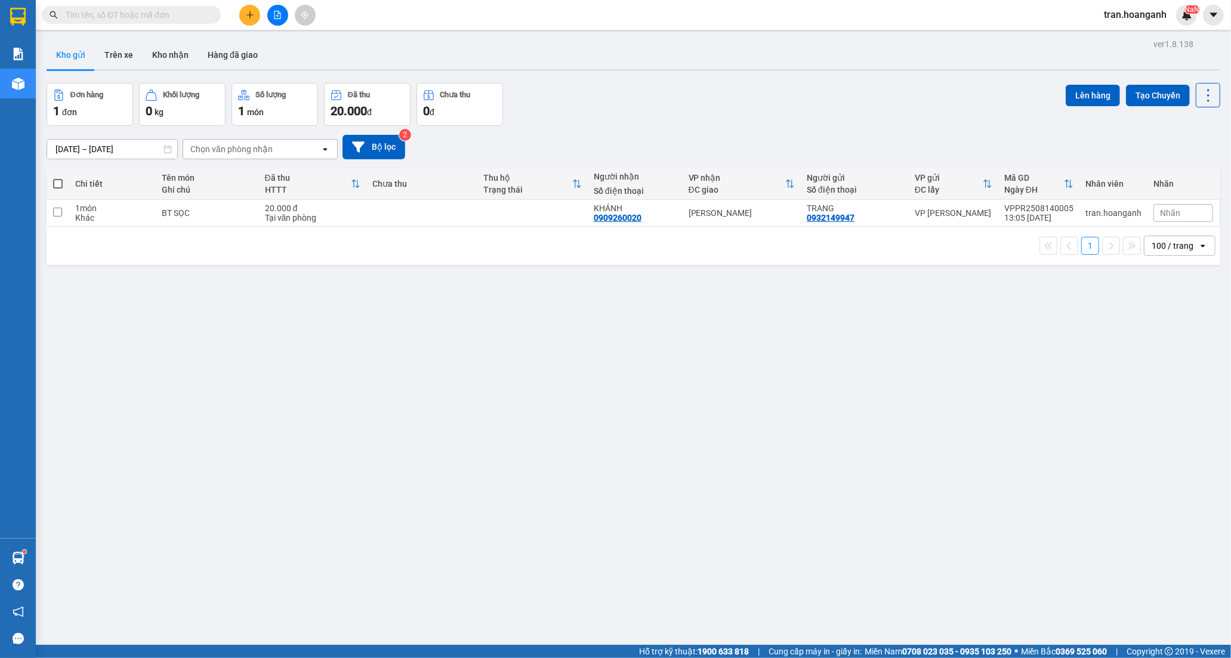
click at [55, 181] on span at bounding box center [58, 184] width 10 height 10
click at [58, 178] on input "checkbox" at bounding box center [58, 178] width 0 height 0
checkbox input "true"
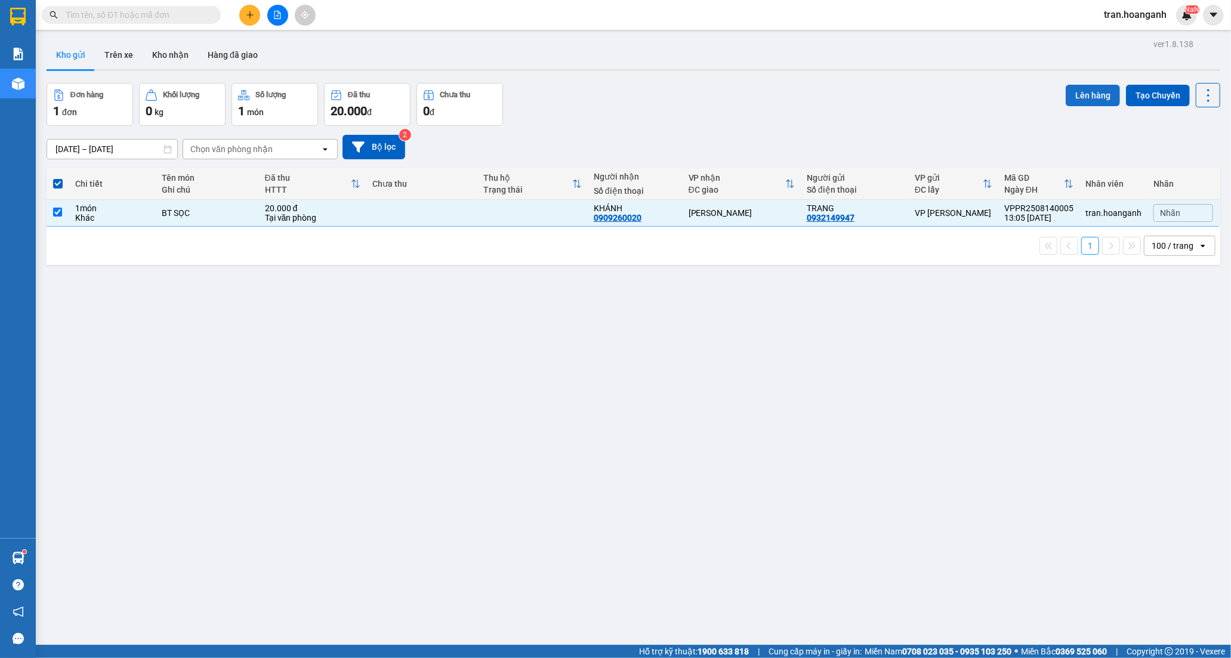
click at [1088, 100] on button "Lên hàng" at bounding box center [1093, 95] width 54 height 21
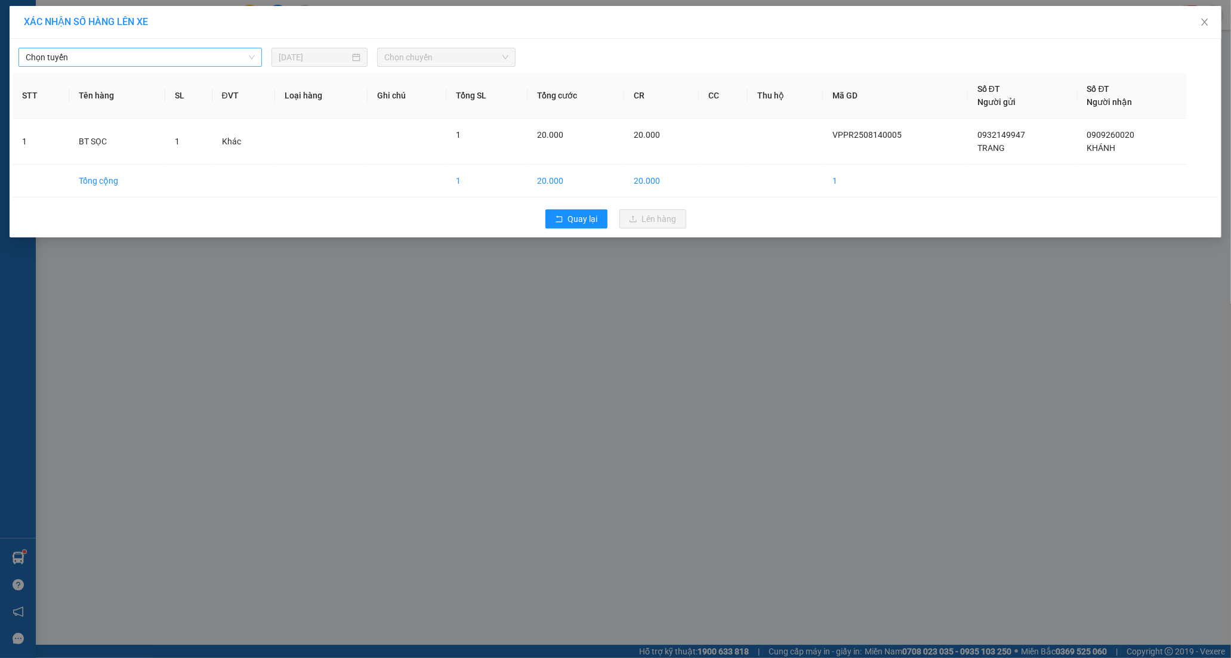
click at [105, 61] on span "Chọn tuyến" at bounding box center [140, 57] width 229 height 18
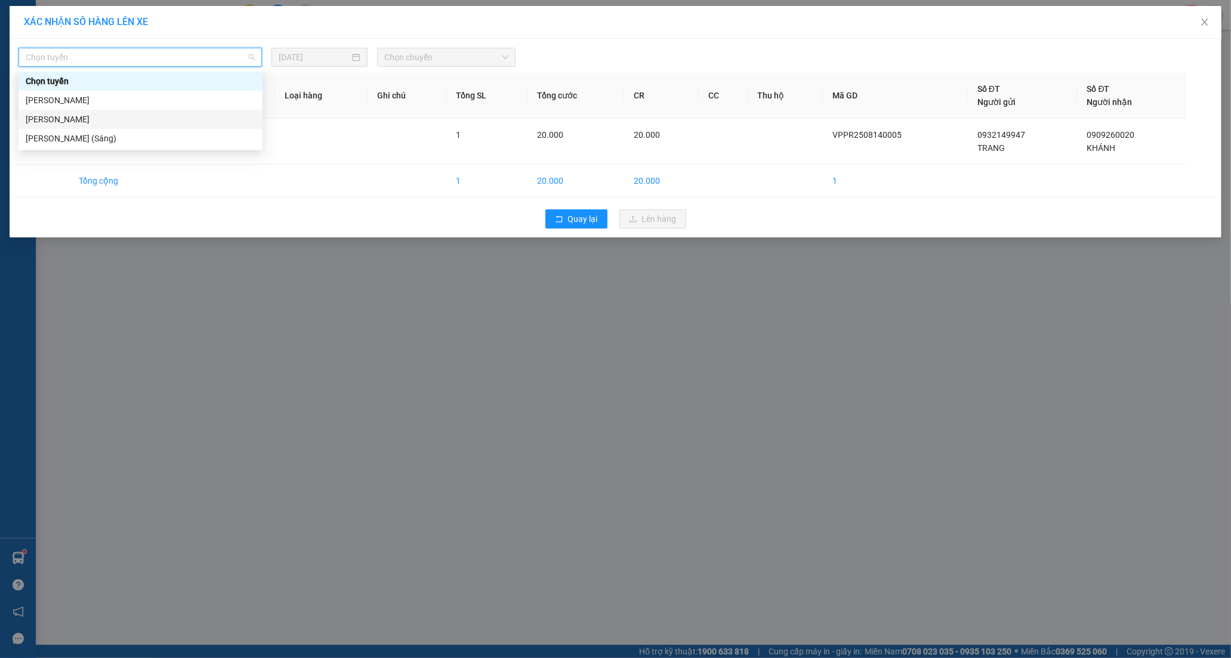
drag, startPoint x: 97, startPoint y: 119, endPoint x: 329, endPoint y: 92, distance: 234.3
click at [98, 120] on div "[PERSON_NAME]" at bounding box center [141, 119] width 230 height 13
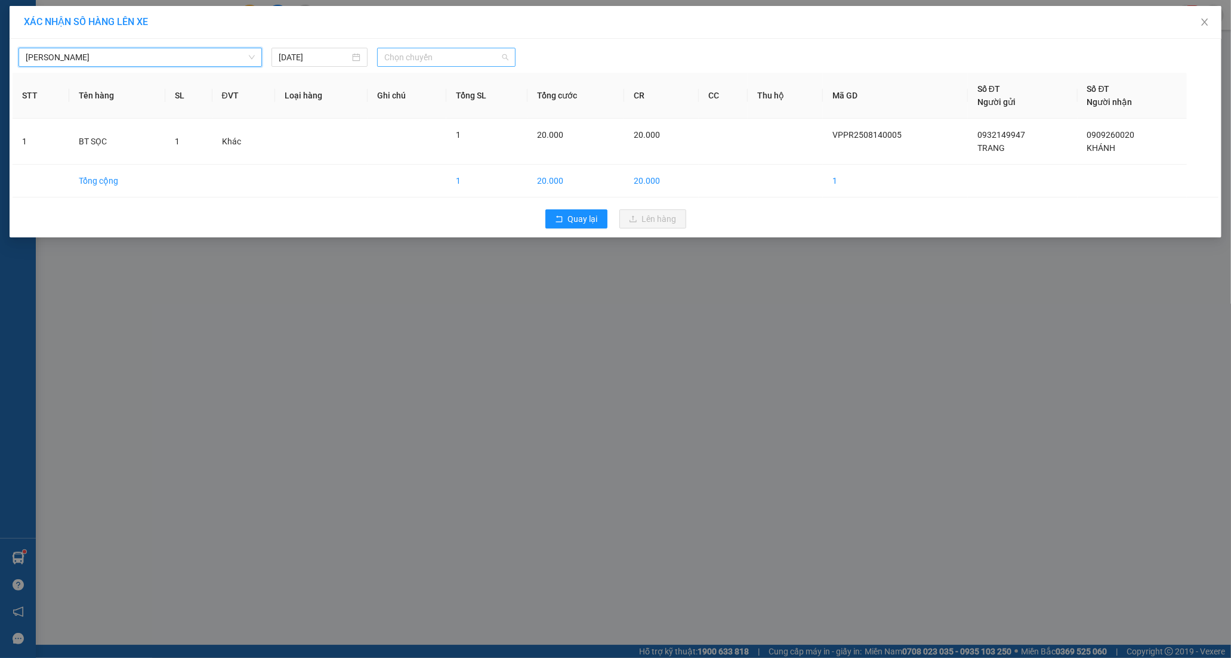
click at [414, 58] on span "Chọn chuyến" at bounding box center [446, 57] width 124 height 18
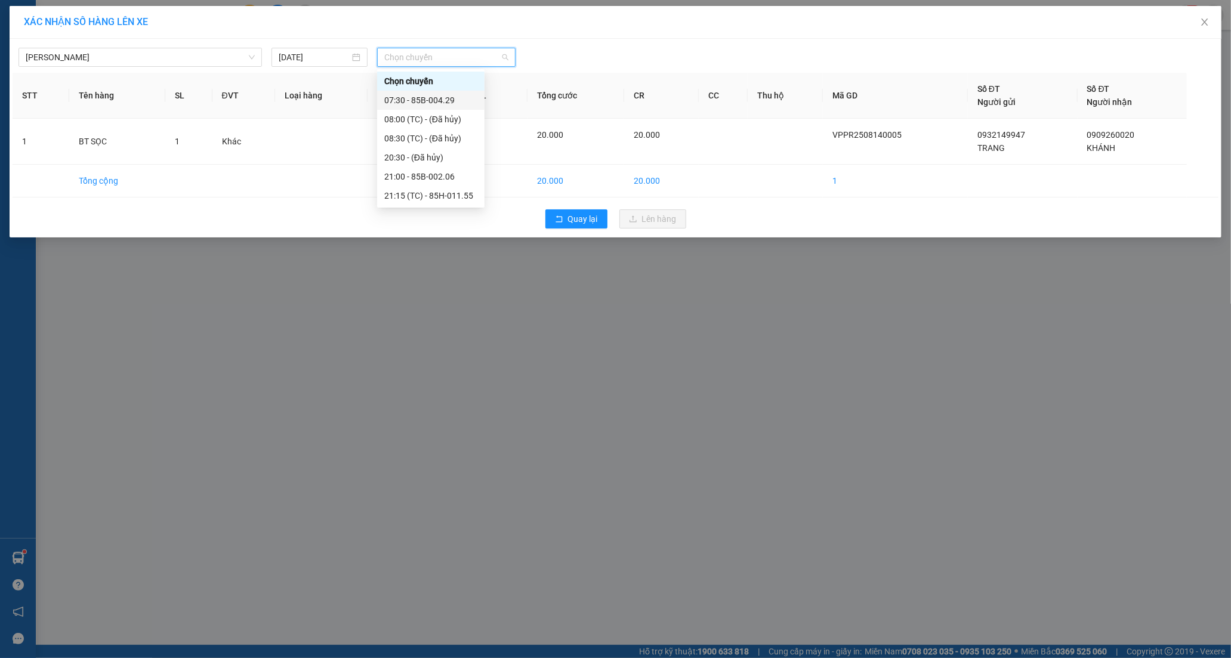
click at [418, 100] on div "07:30 - 85B-004.29" at bounding box center [430, 100] width 93 height 13
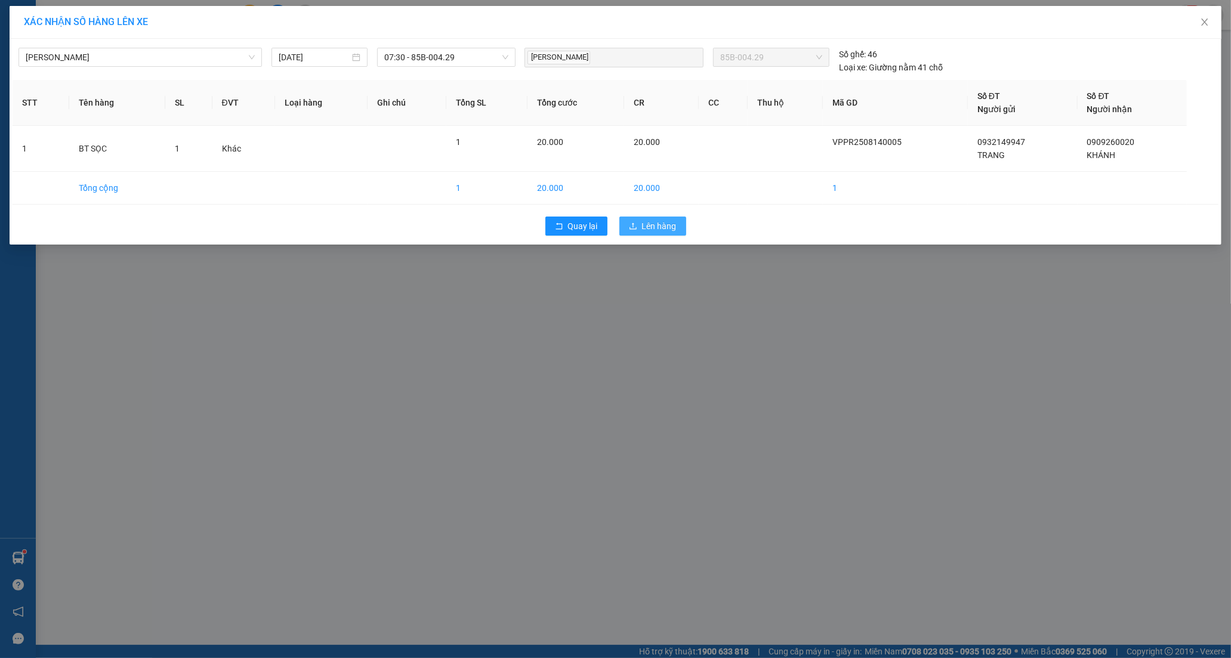
click at [663, 225] on span "Lên hàng" at bounding box center [659, 226] width 35 height 13
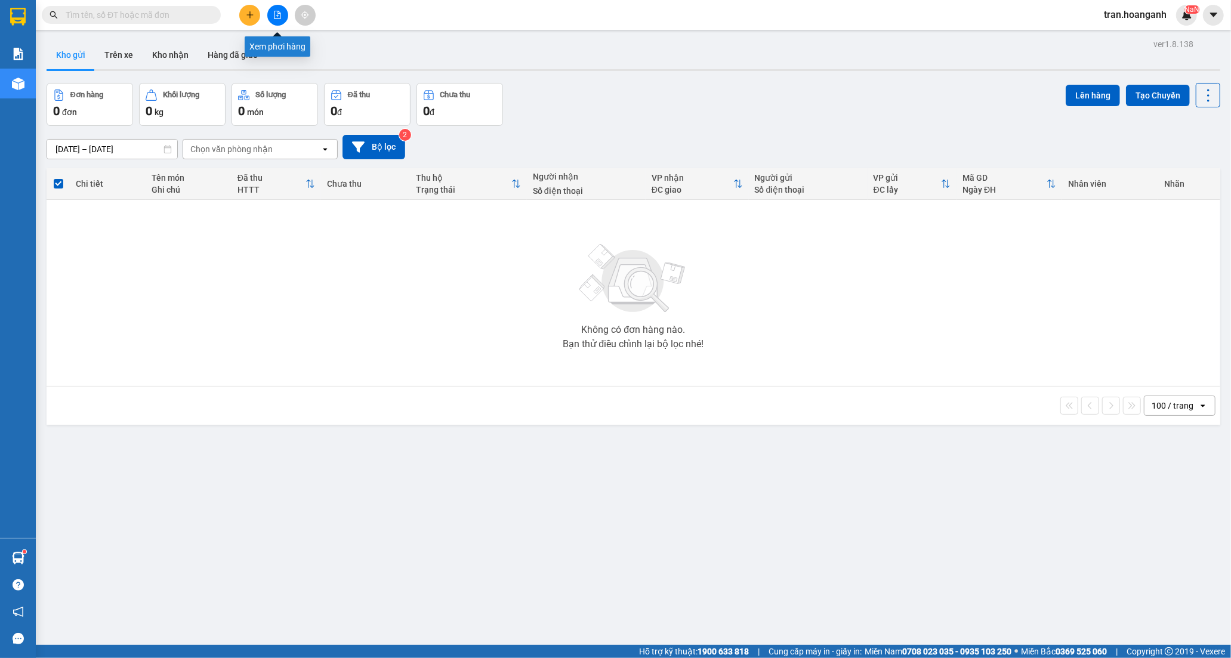
click at [280, 16] on icon "file-add" at bounding box center [277, 15] width 7 height 8
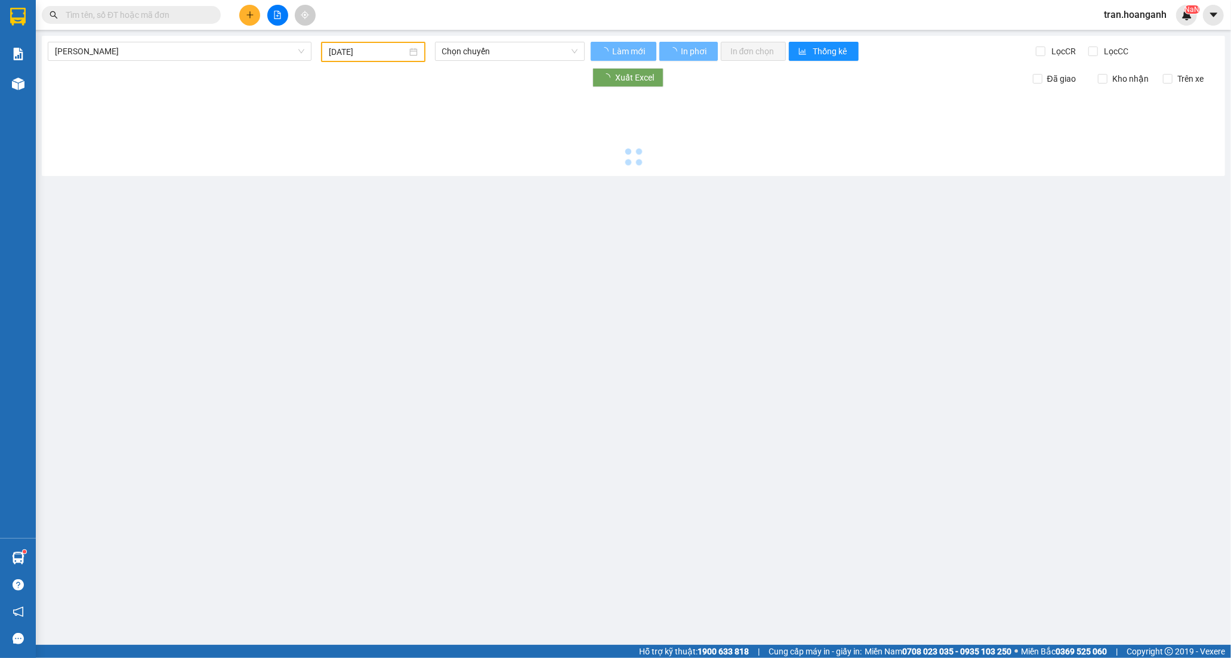
type input "[DATE]"
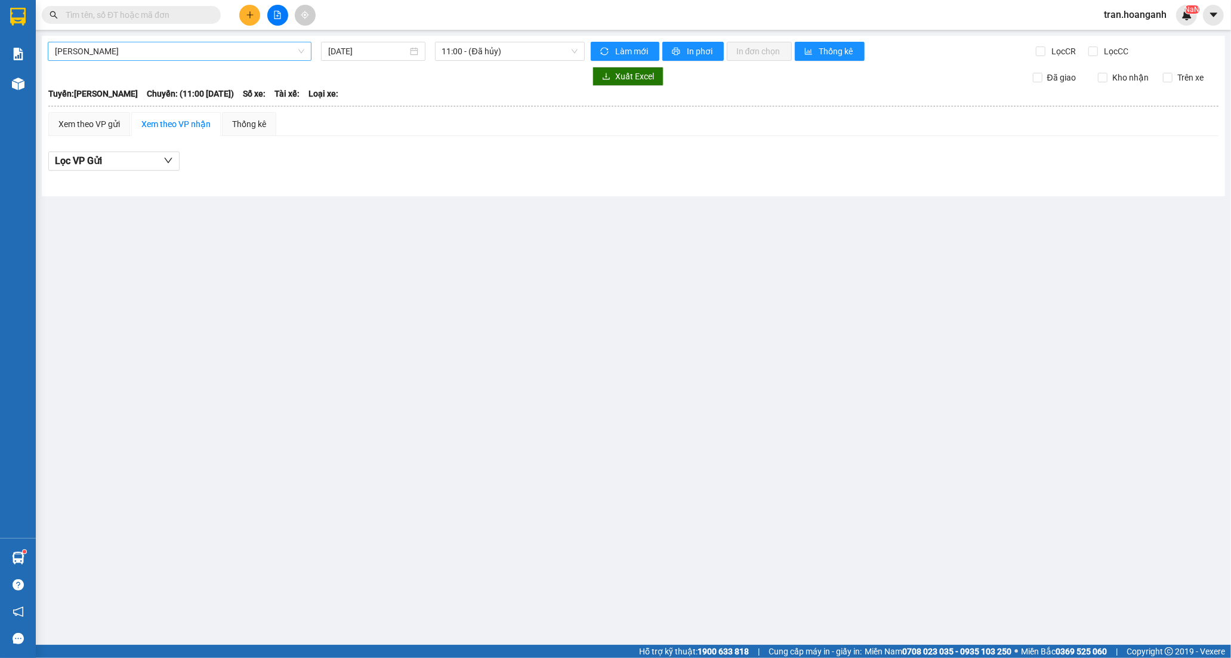
click at [90, 48] on span "[PERSON_NAME]" at bounding box center [179, 51] width 249 height 18
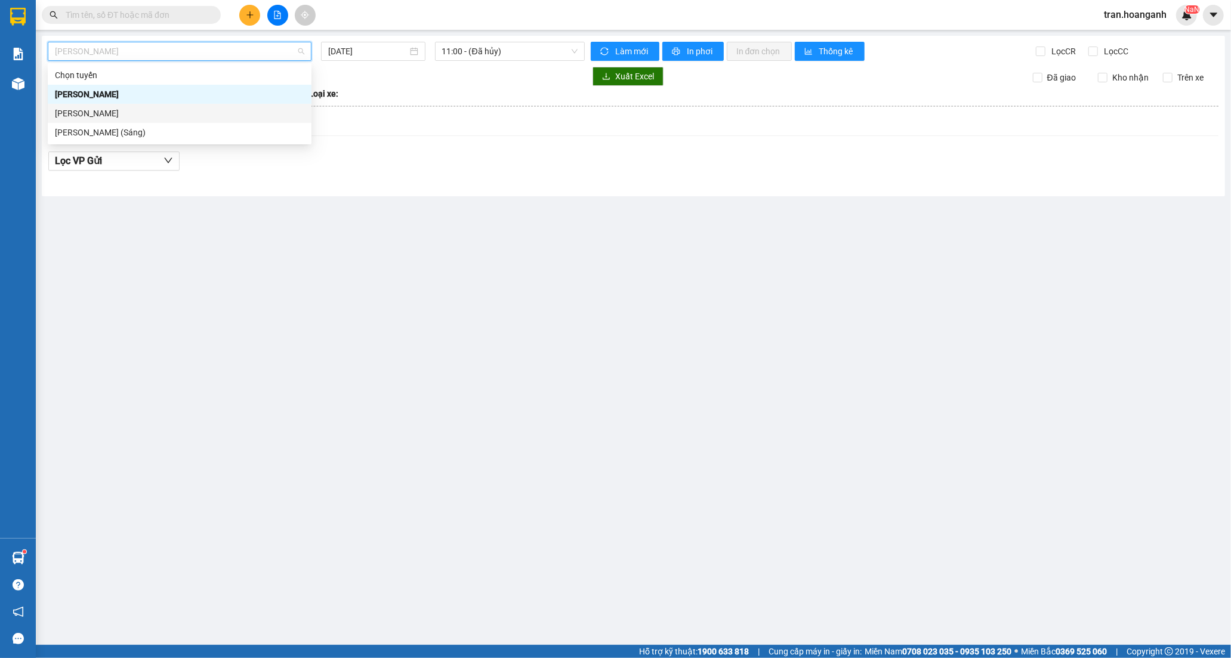
click at [114, 112] on div "[PERSON_NAME]" at bounding box center [179, 113] width 249 height 13
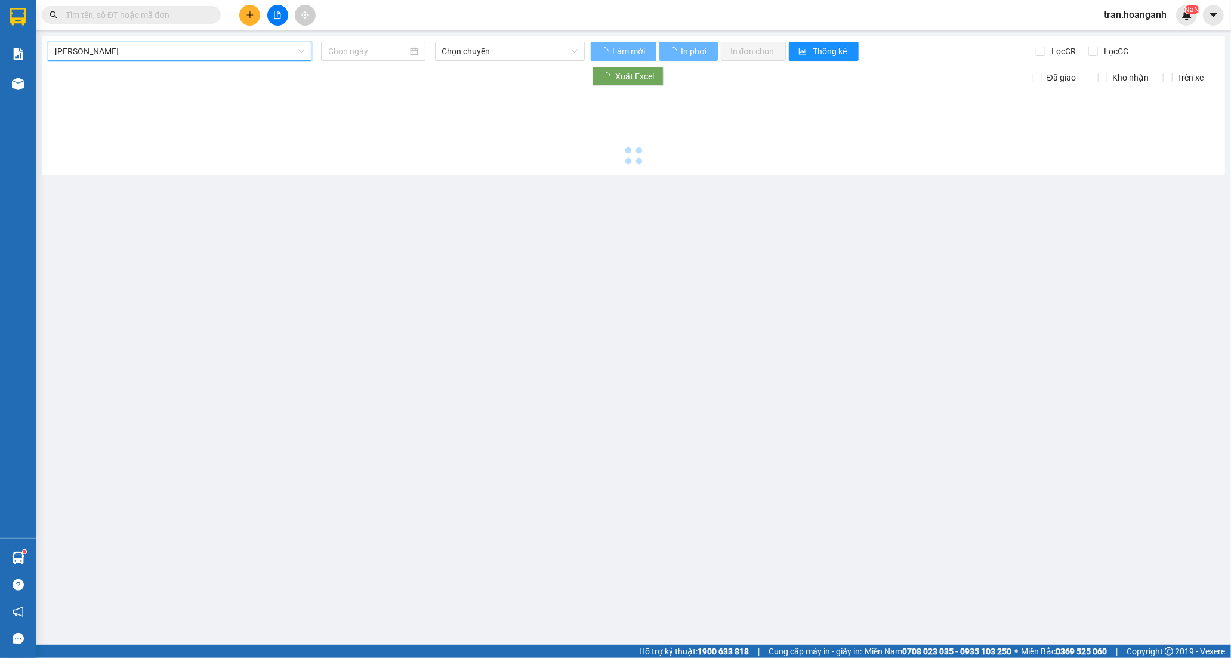
type input "[DATE]"
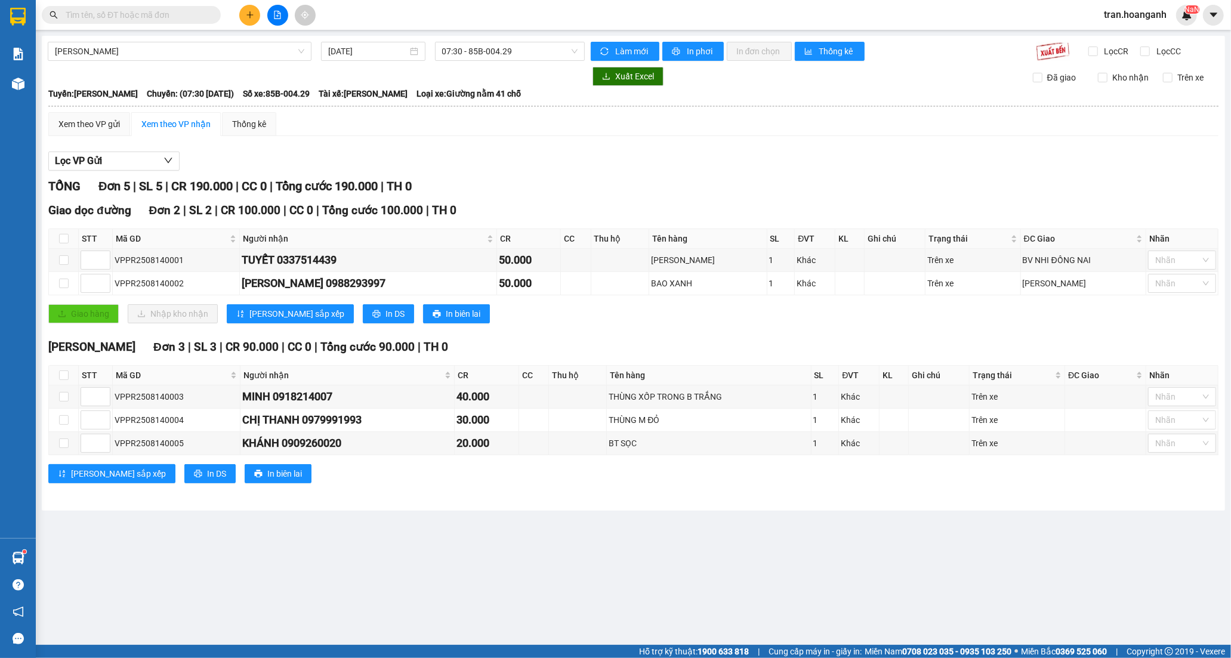
drag, startPoint x: 1130, startPoint y: 13, endPoint x: 1130, endPoint y: 24, distance: 10.7
click at [1130, 15] on span "tran.hoanganh" at bounding box center [1135, 14] width 82 height 15
click at [1128, 40] on span "Đăng xuất" at bounding box center [1141, 36] width 56 height 13
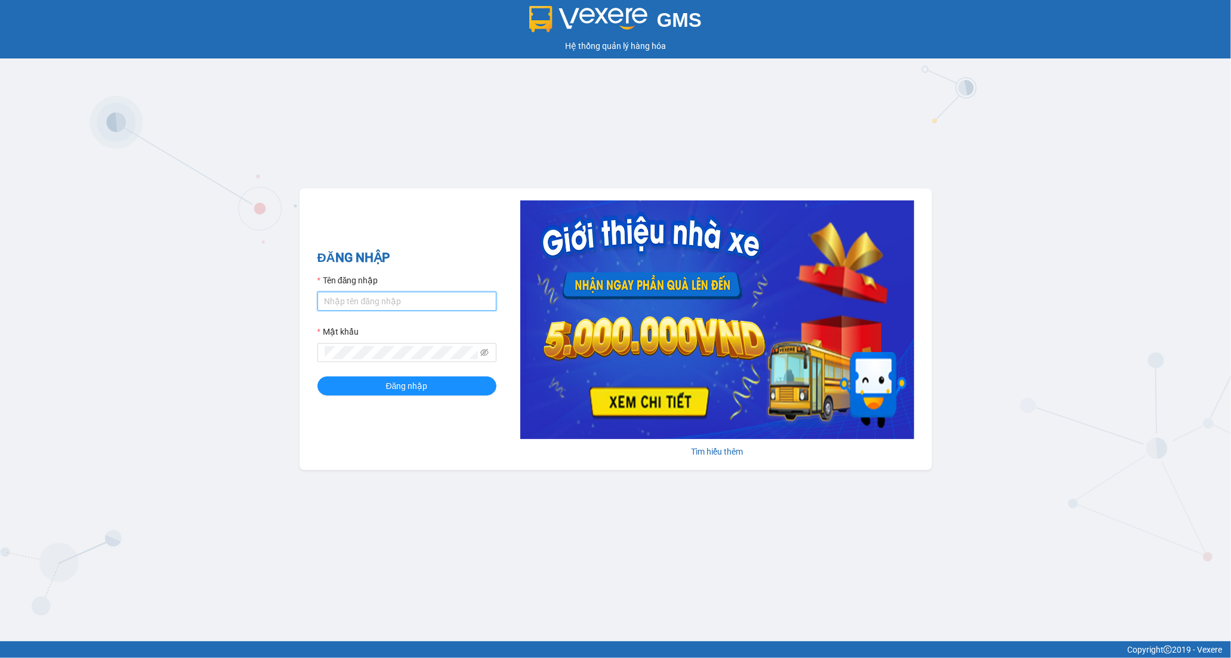
drag, startPoint x: 400, startPoint y: 303, endPoint x: 399, endPoint y: 311, distance: 9.0
click at [400, 303] on input "Tên đăng nhập" at bounding box center [406, 301] width 179 height 19
type input "tramy.hoanganh"
click at [398, 387] on span "Đăng nhập" at bounding box center [407, 386] width 42 height 13
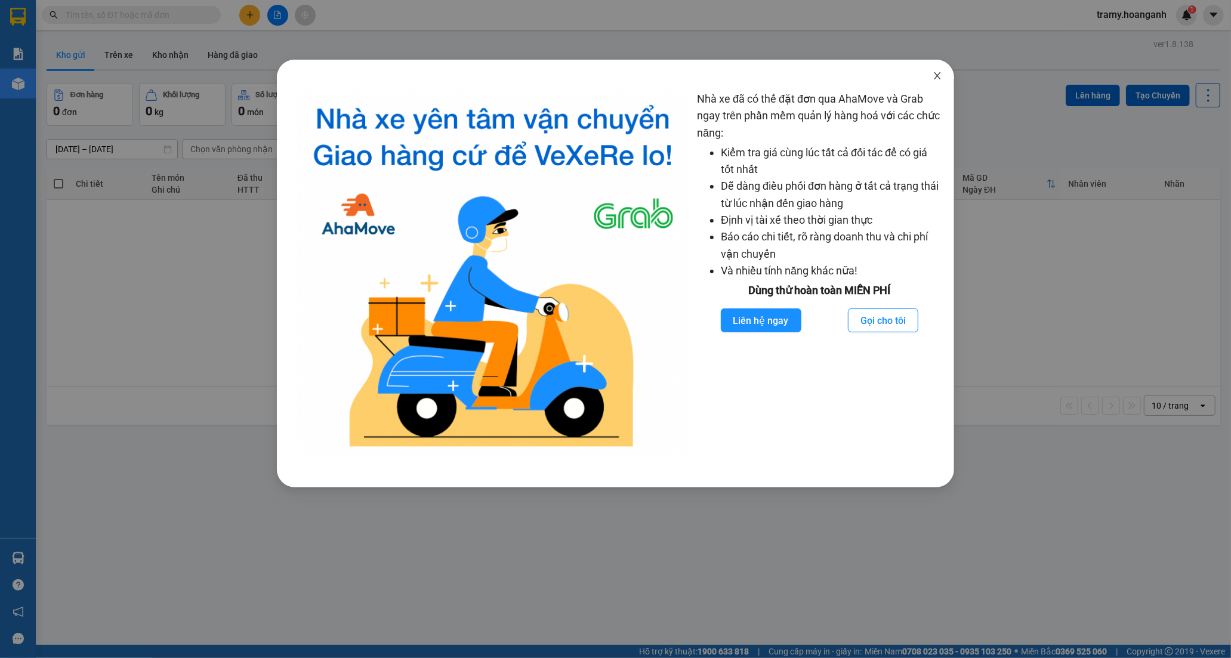
click at [937, 76] on icon "close" at bounding box center [937, 75] width 7 height 7
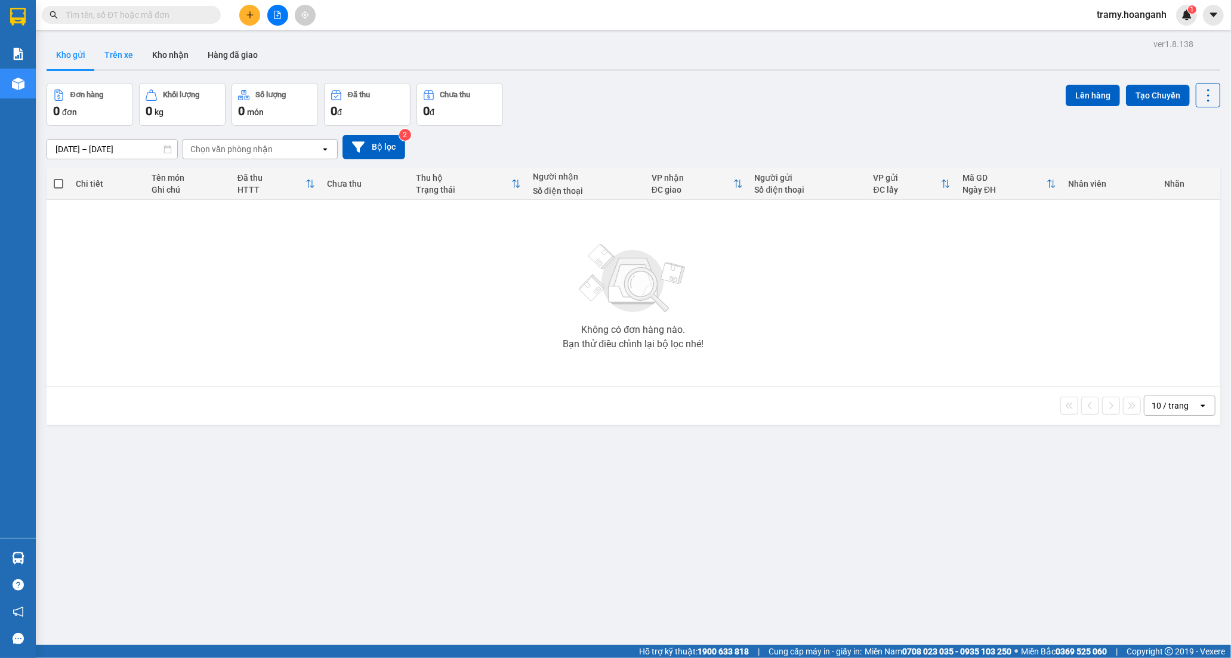
click at [118, 57] on button "Trên xe" at bounding box center [119, 55] width 48 height 29
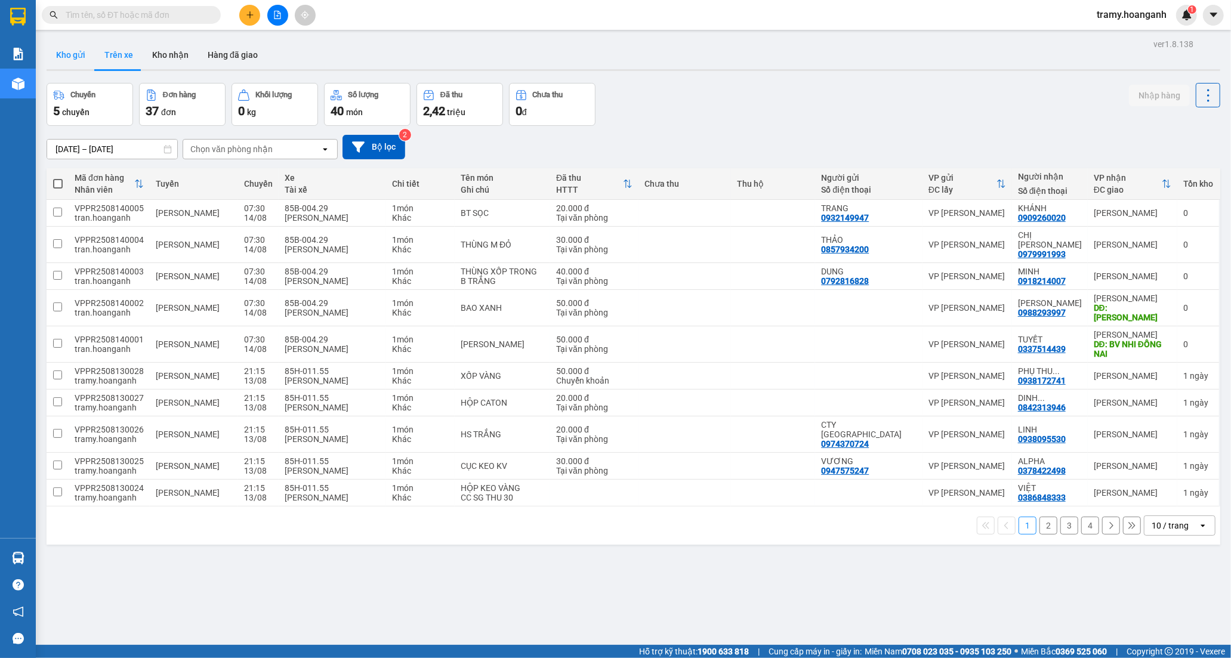
click at [73, 53] on button "Kho gửi" at bounding box center [71, 55] width 48 height 29
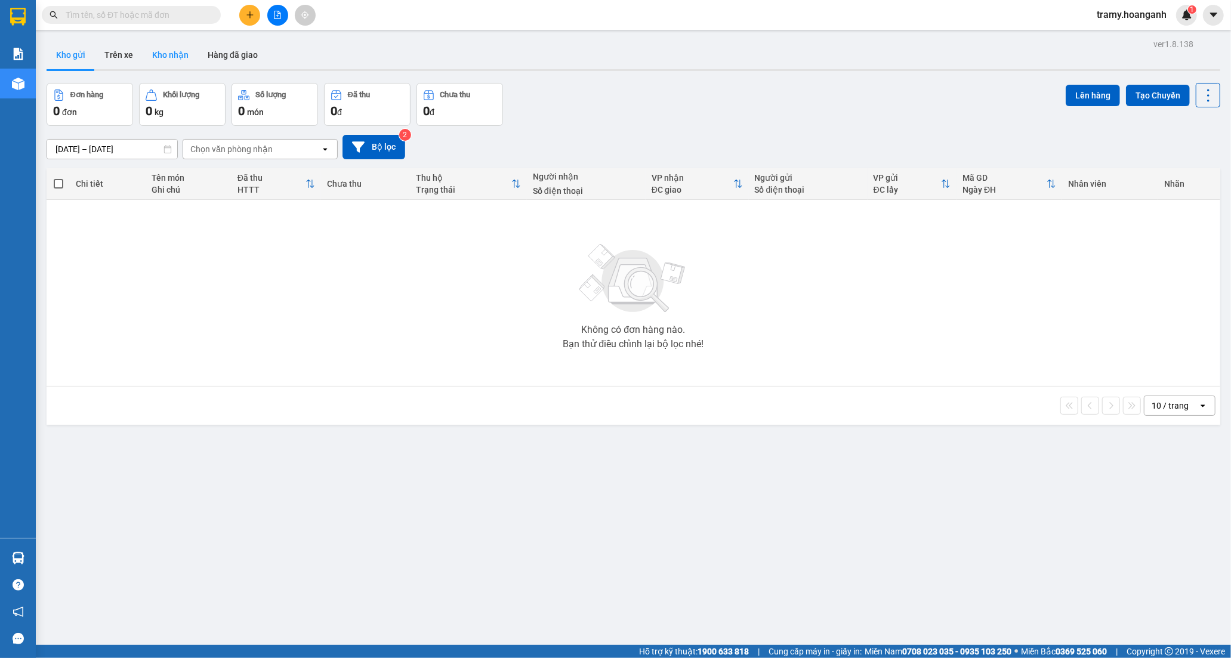
click at [168, 61] on button "Kho nhận" at bounding box center [170, 55] width 55 height 29
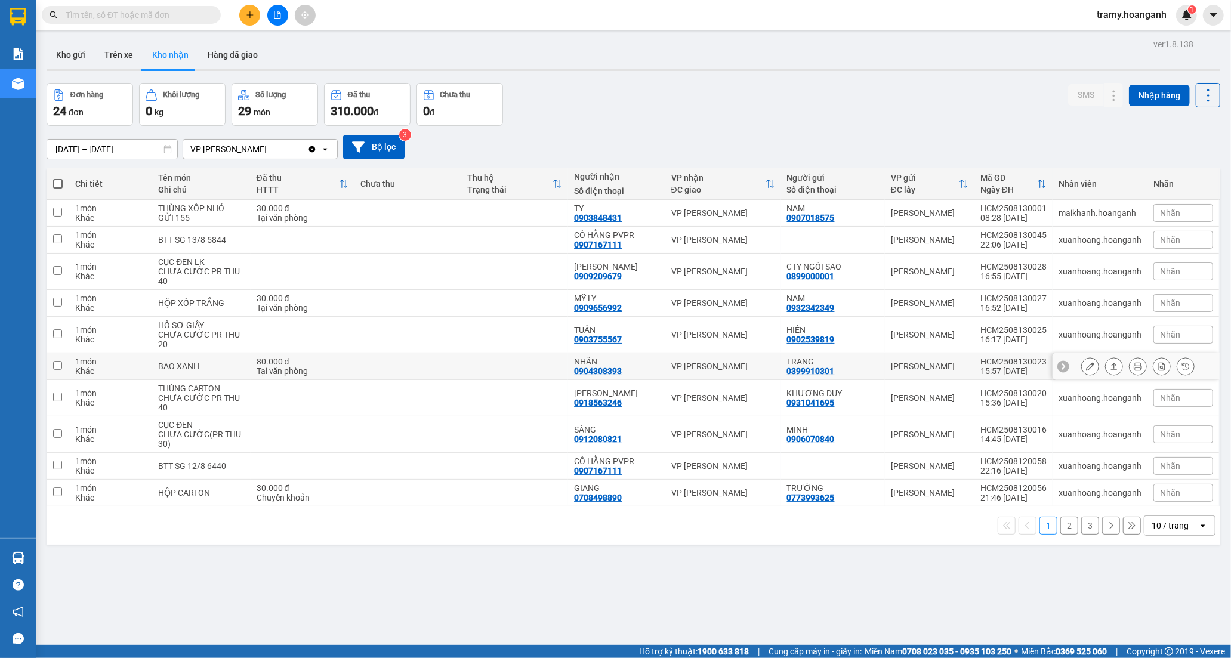
drag, startPoint x: 598, startPoint y: 368, endPoint x: 658, endPoint y: 371, distance: 59.7
click at [600, 370] on div "0904308393" at bounding box center [598, 371] width 48 height 10
click at [1086, 368] on icon at bounding box center [1090, 366] width 8 height 8
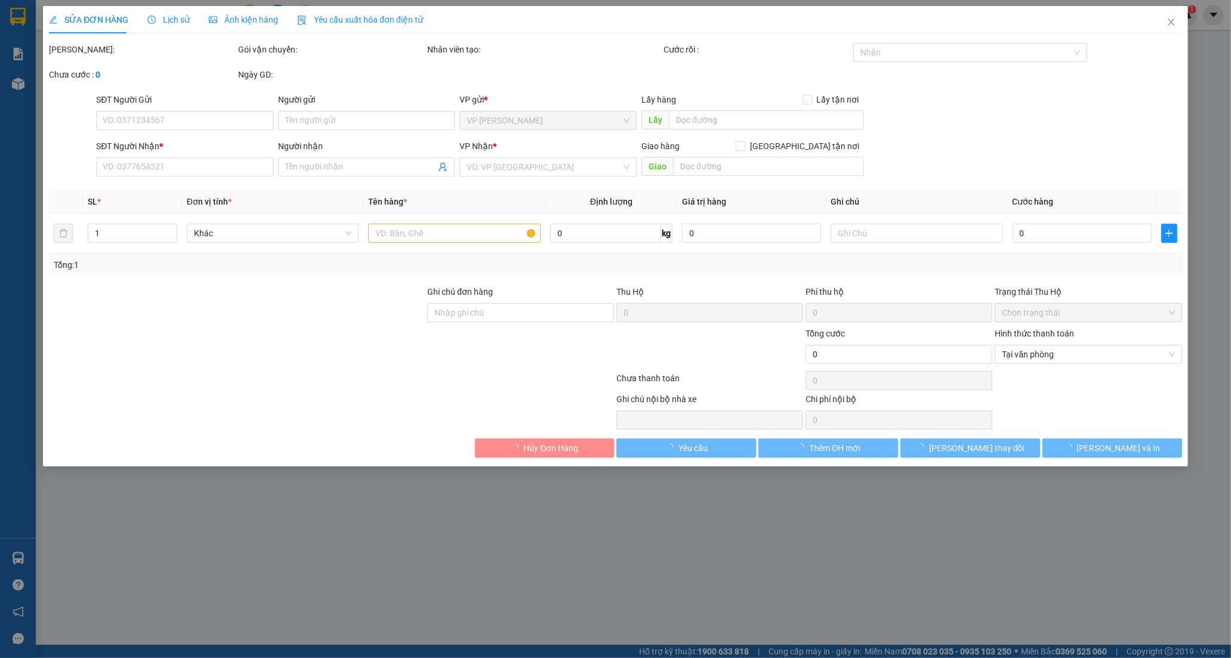
type input "0399910301"
type input "TRANG"
type input "0904308393"
type input "NHÂN"
type input "80.000"
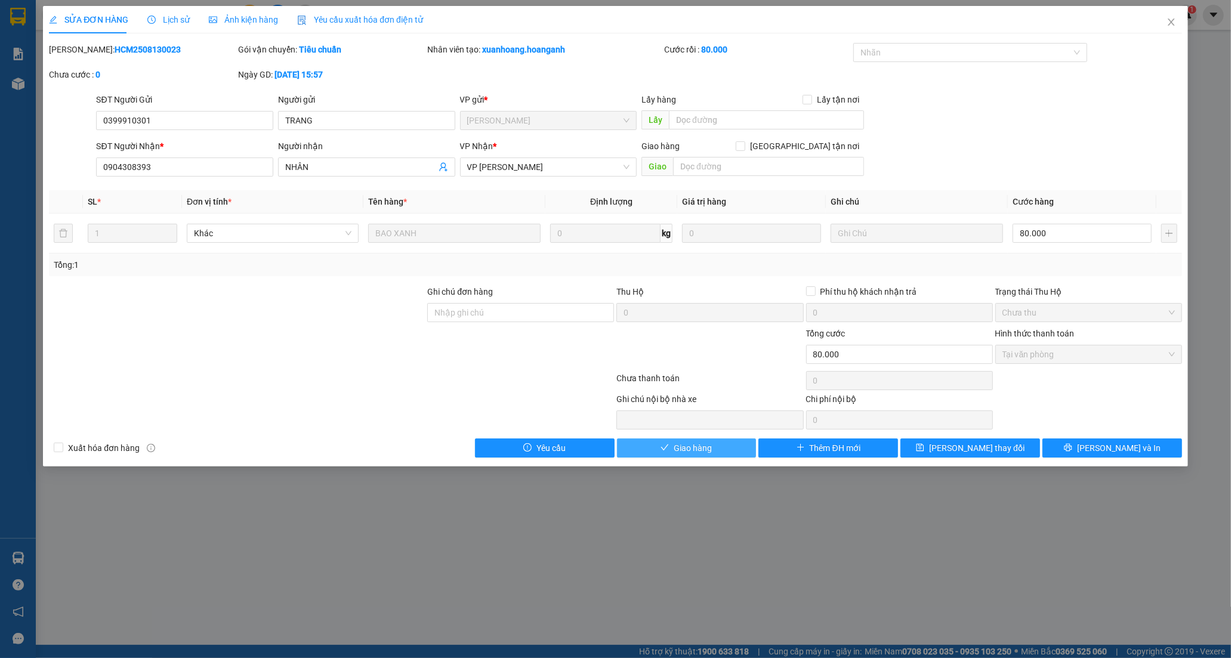
click at [714, 452] on button "Giao hàng" at bounding box center [687, 448] width 140 height 19
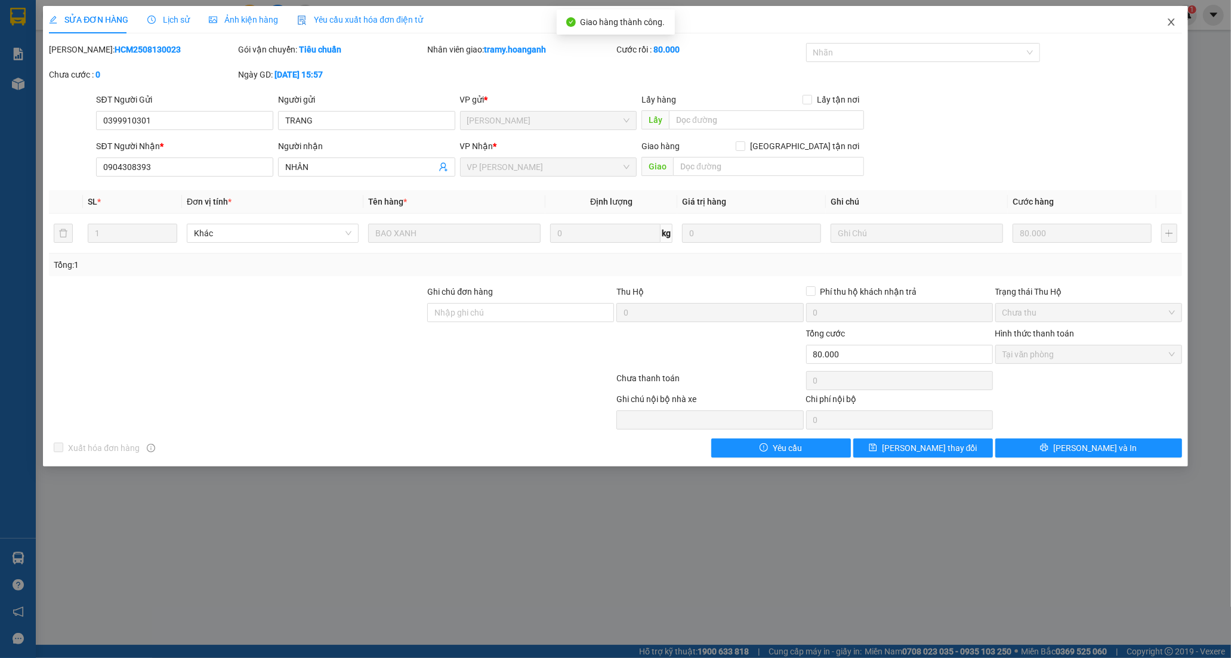
click at [1172, 21] on icon "close" at bounding box center [1172, 22] width 10 height 10
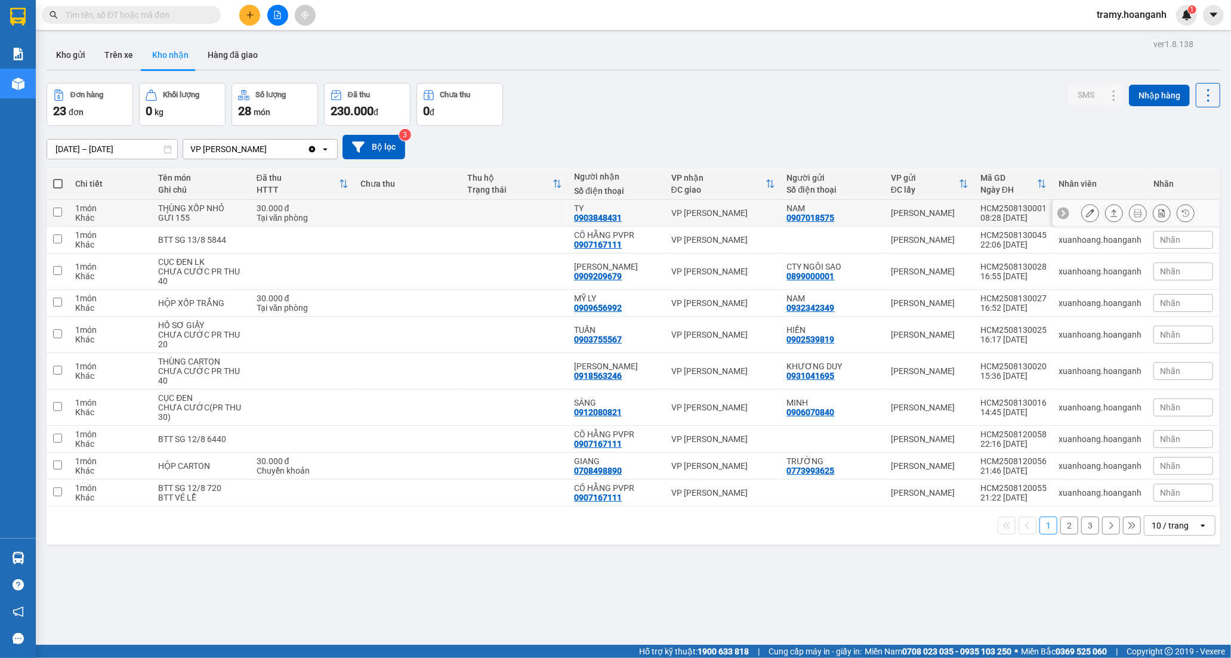
drag, startPoint x: 557, startPoint y: 214, endPoint x: 701, endPoint y: 195, distance: 145.0
click at [559, 213] on td at bounding box center [514, 213] width 107 height 27
checkbox input "true"
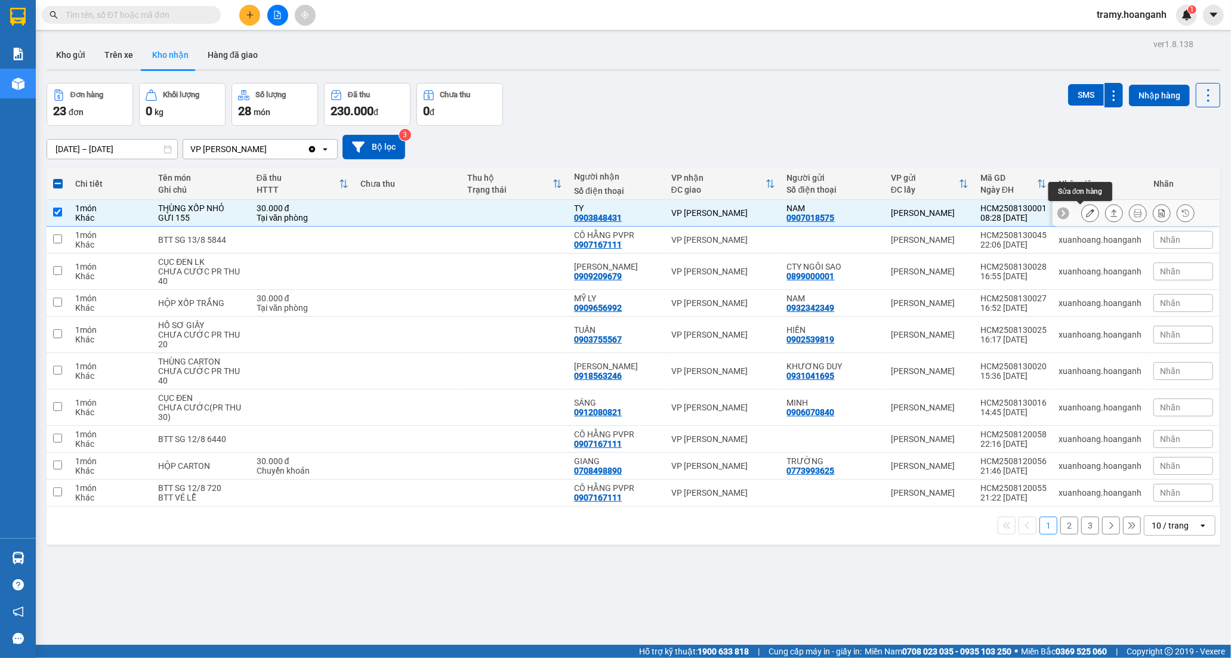
click at [1086, 211] on icon at bounding box center [1090, 213] width 8 height 8
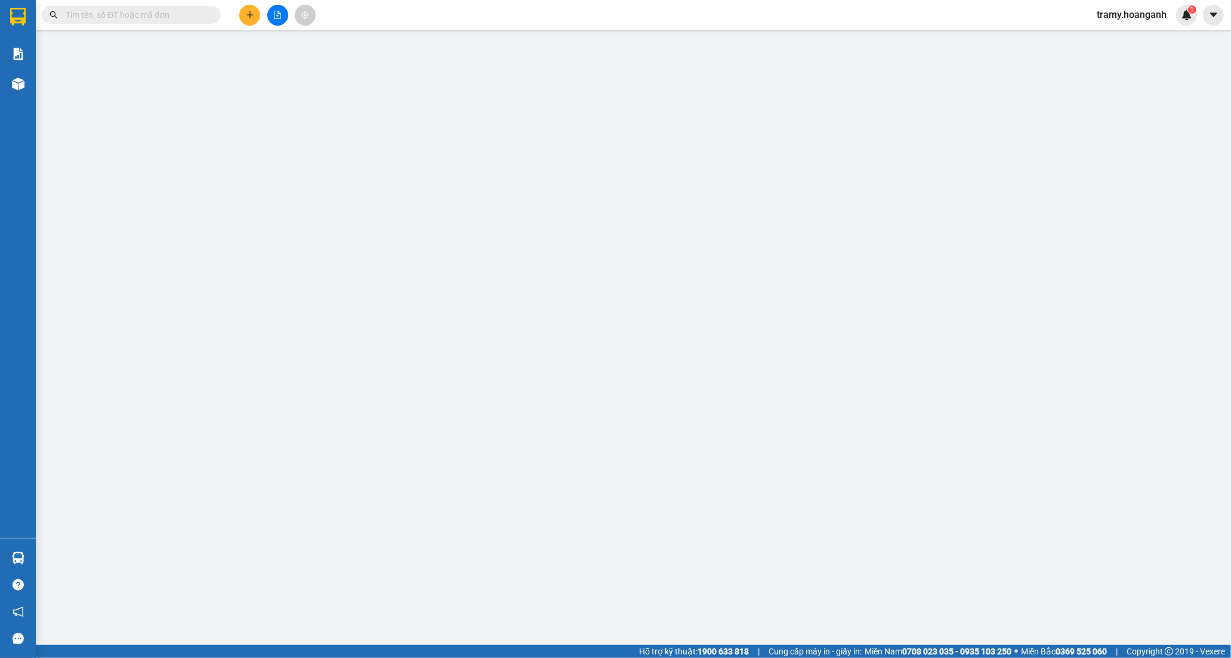
type input "0907018575"
type input "NAM"
type input "0903848431"
type input "TY"
type input "30.000"
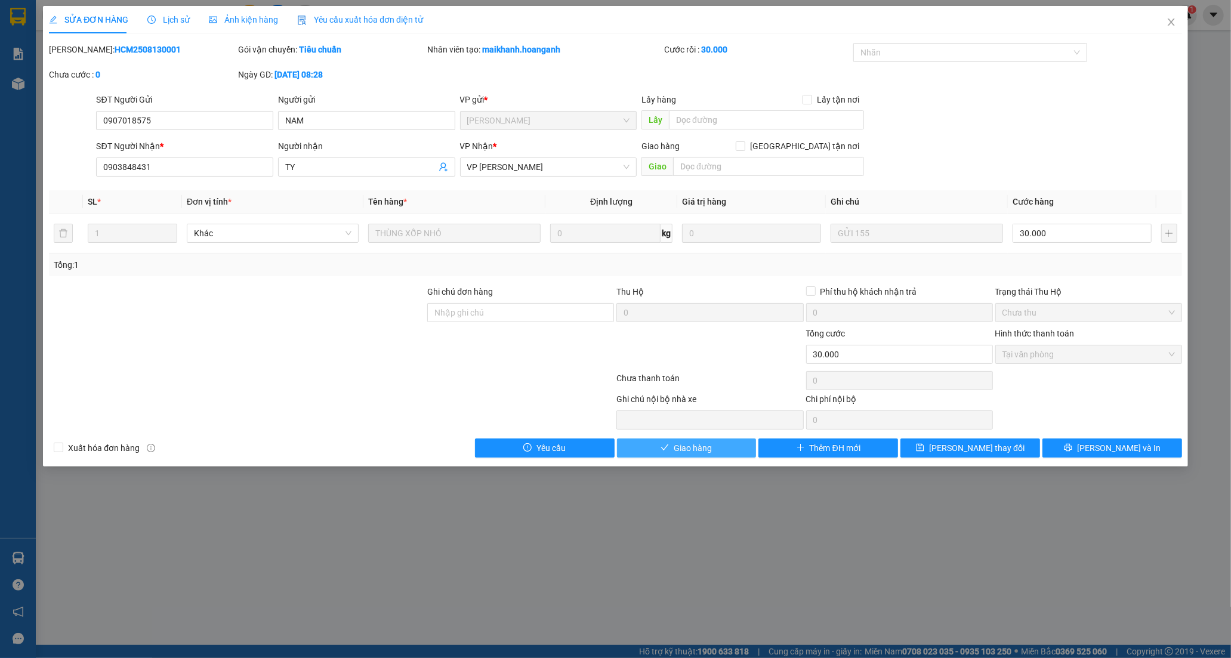
click at [671, 452] on button "Giao hàng" at bounding box center [687, 448] width 140 height 19
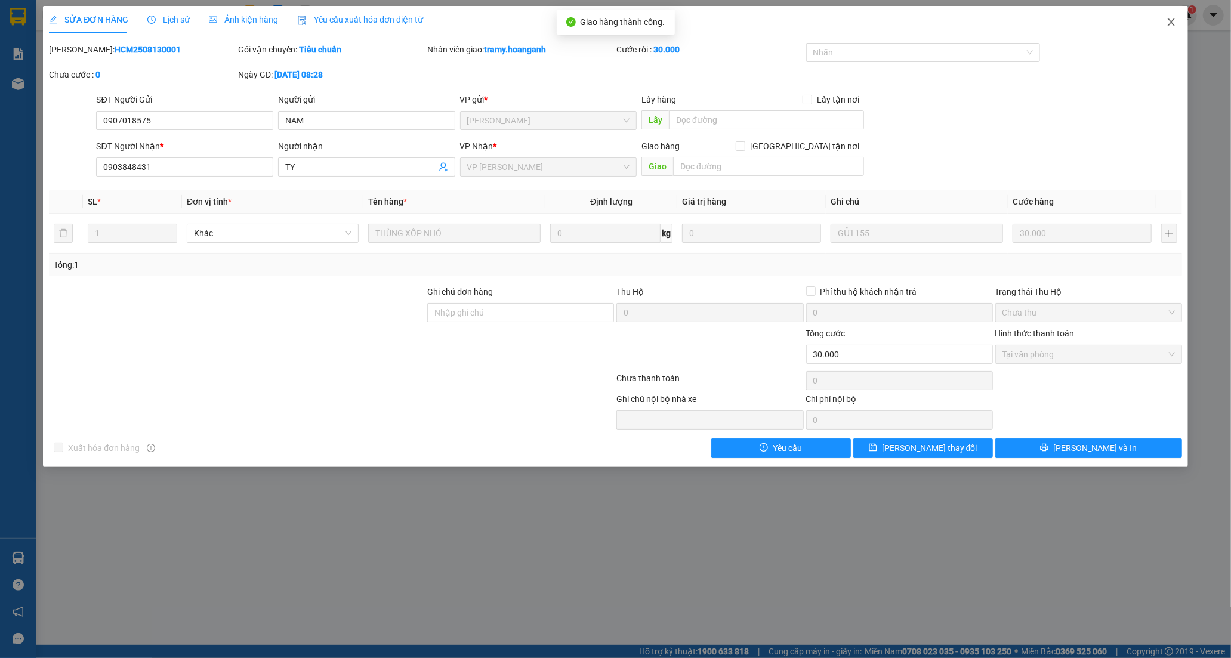
click at [1171, 22] on icon "close" at bounding box center [1171, 21] width 7 height 7
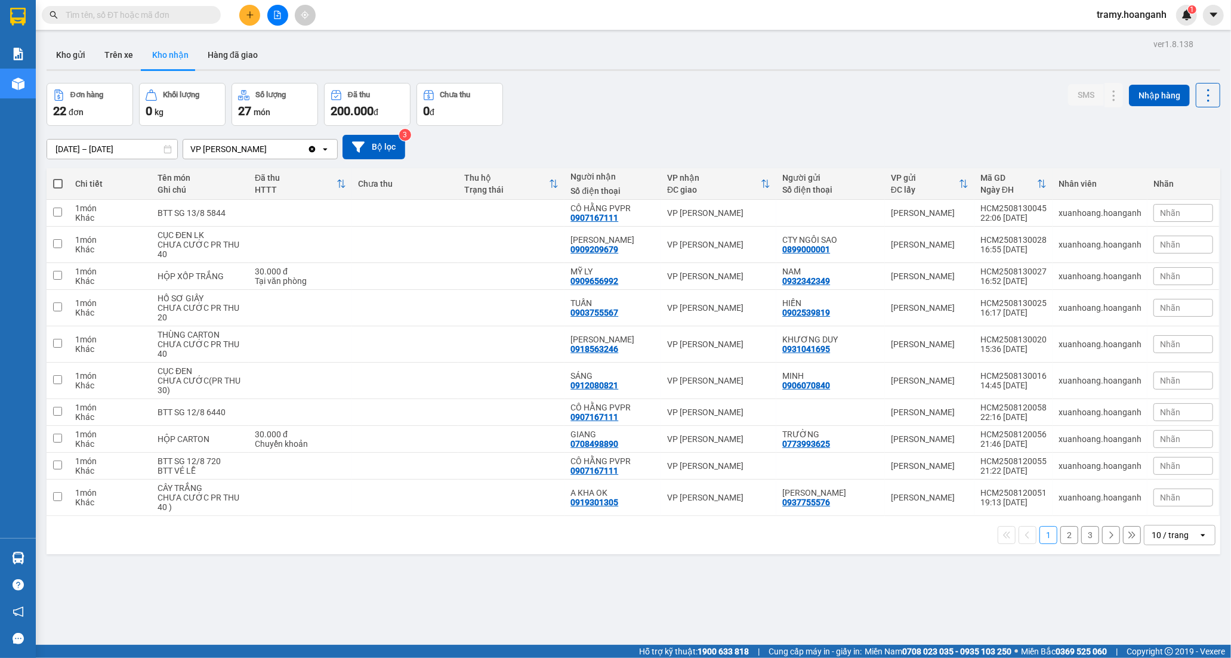
click at [1060, 536] on button "2" at bounding box center [1069, 535] width 18 height 18
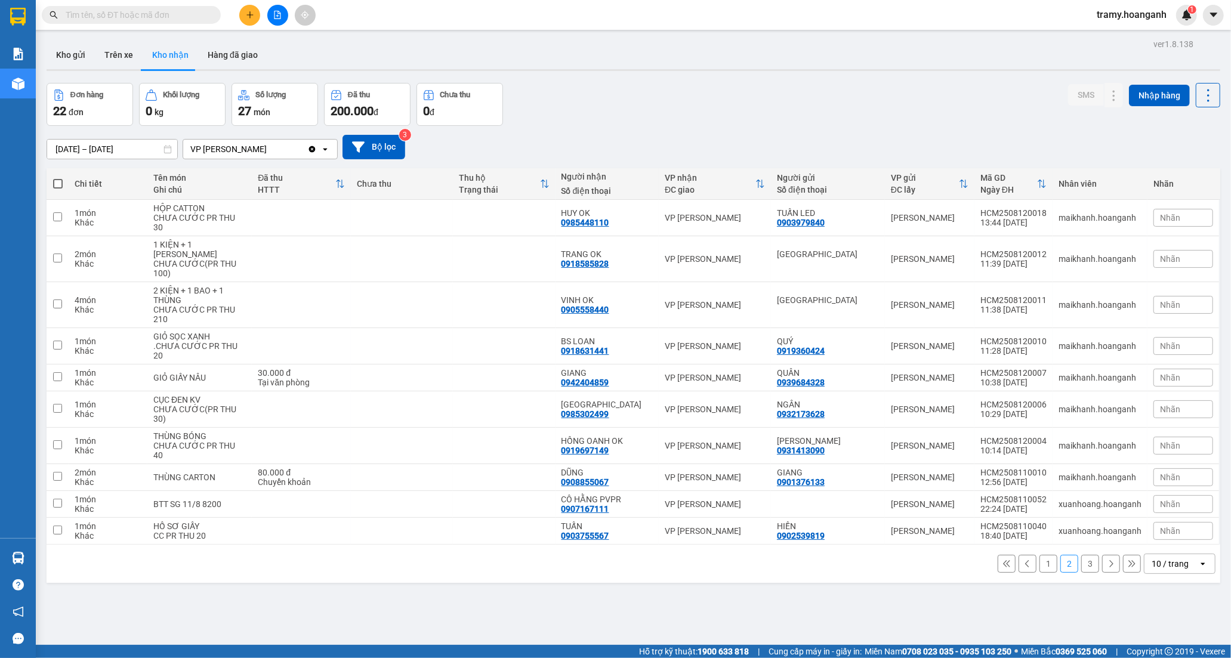
click at [1044, 561] on button "1" at bounding box center [1049, 564] width 18 height 18
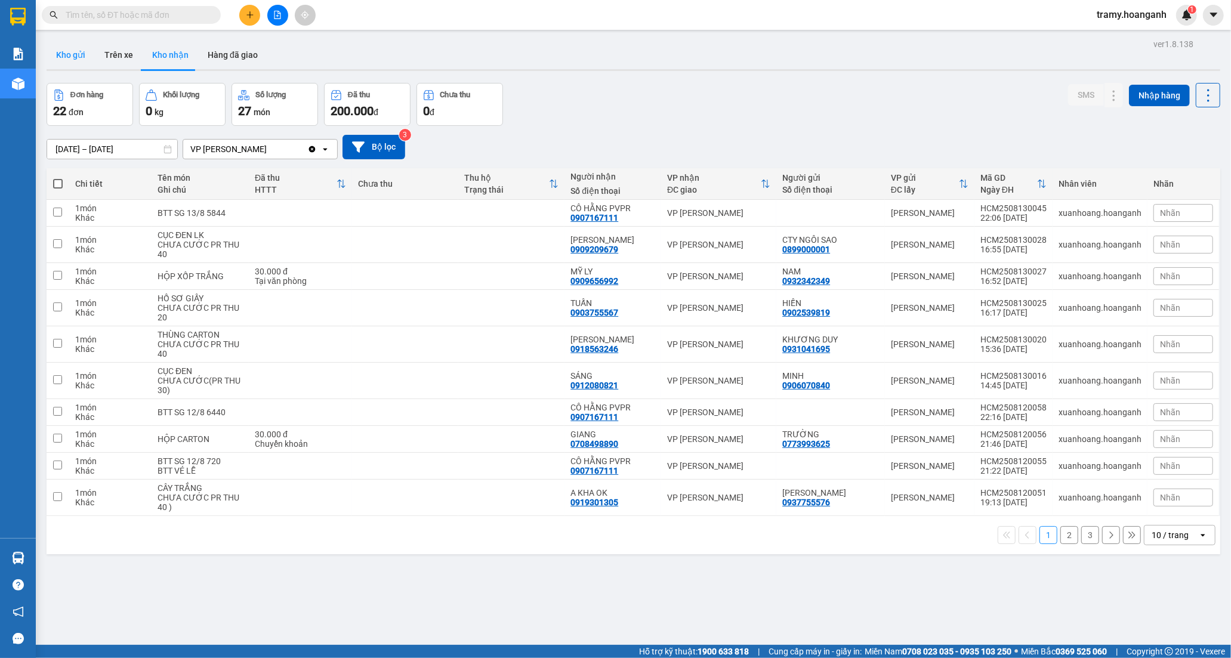
click at [78, 57] on button "Kho gửi" at bounding box center [71, 55] width 48 height 29
